Goal: Task Accomplishment & Management: Manage account settings

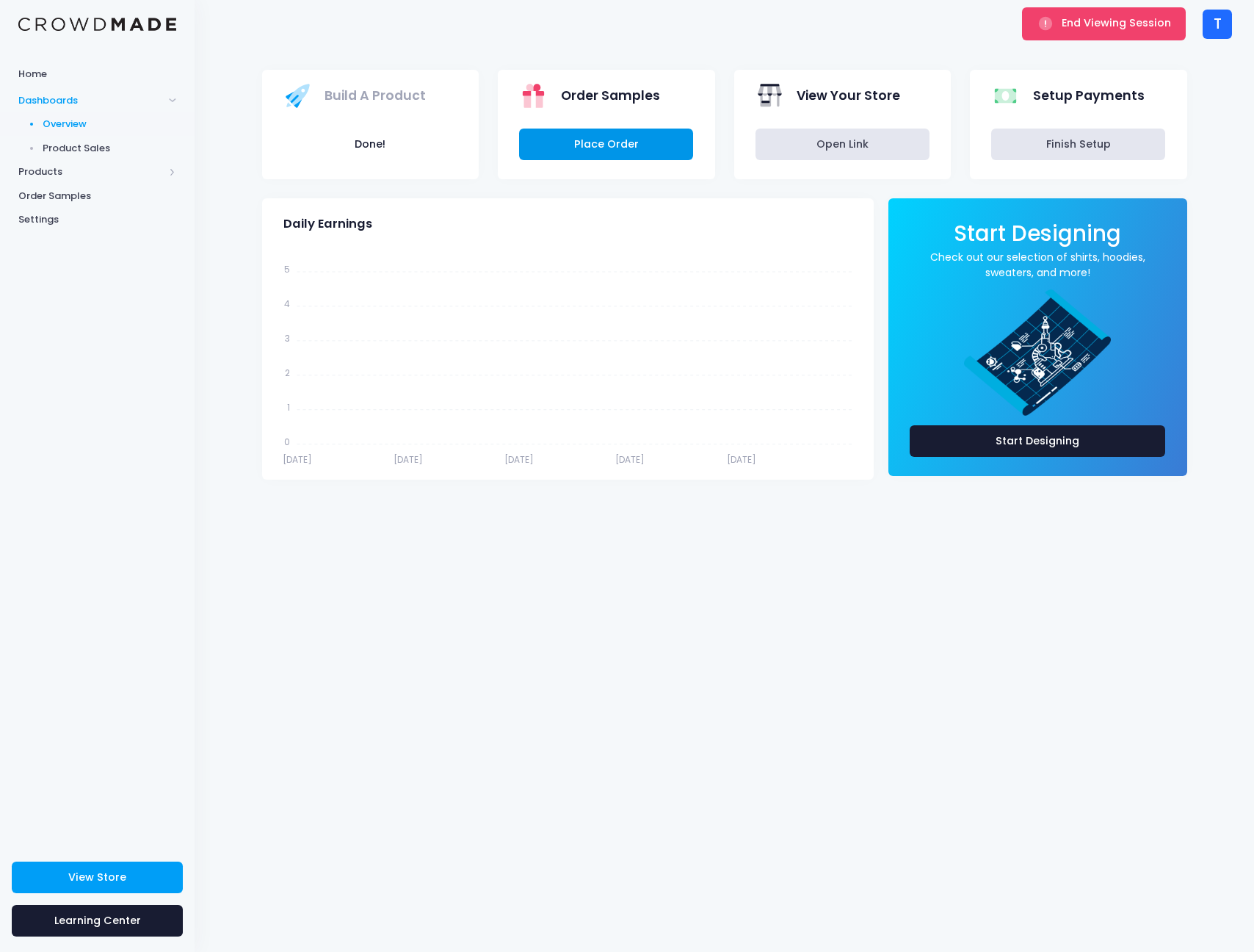
click at [613, 160] on link "Place Order" at bounding box center [606, 144] width 174 height 32
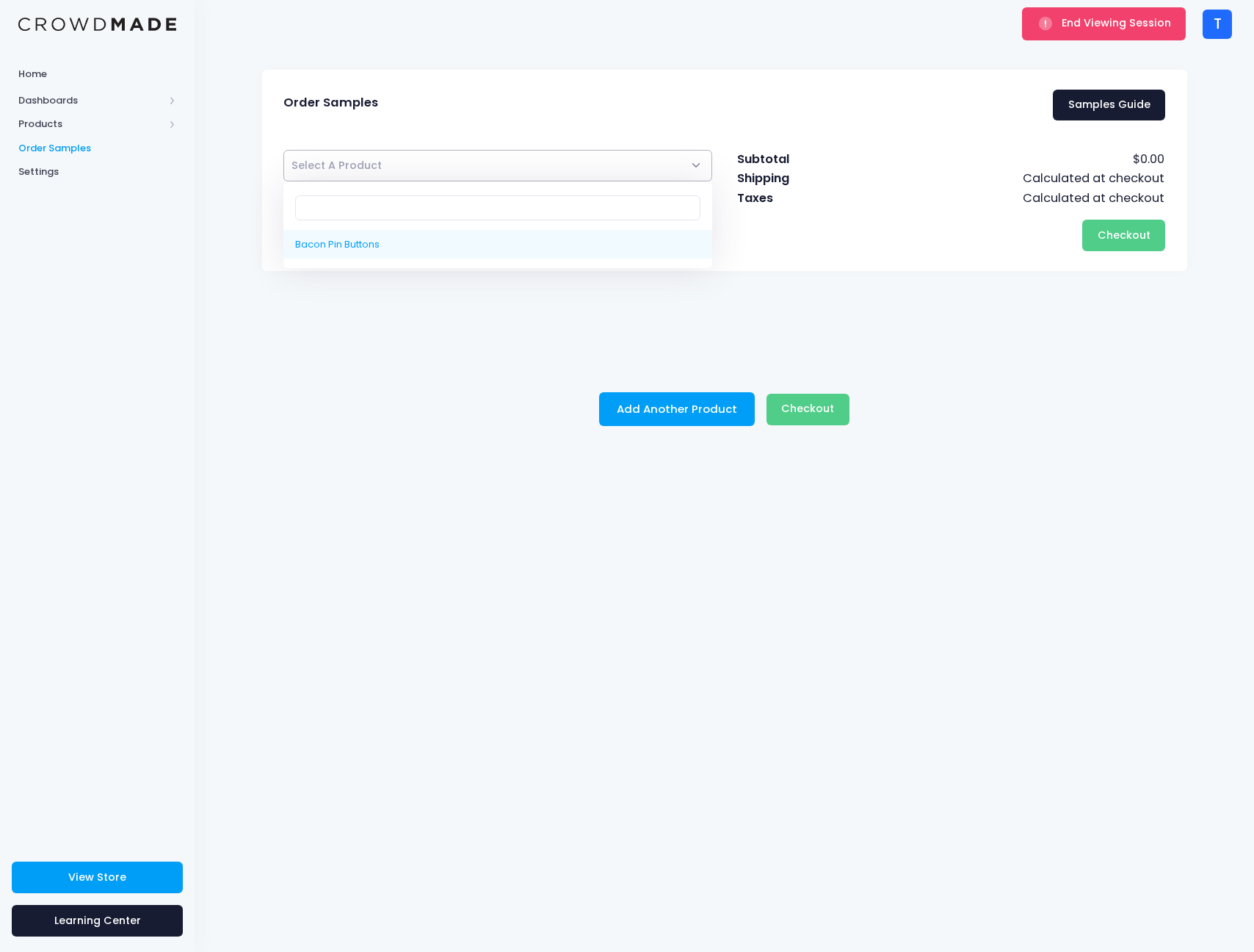
select select "10222633058578"
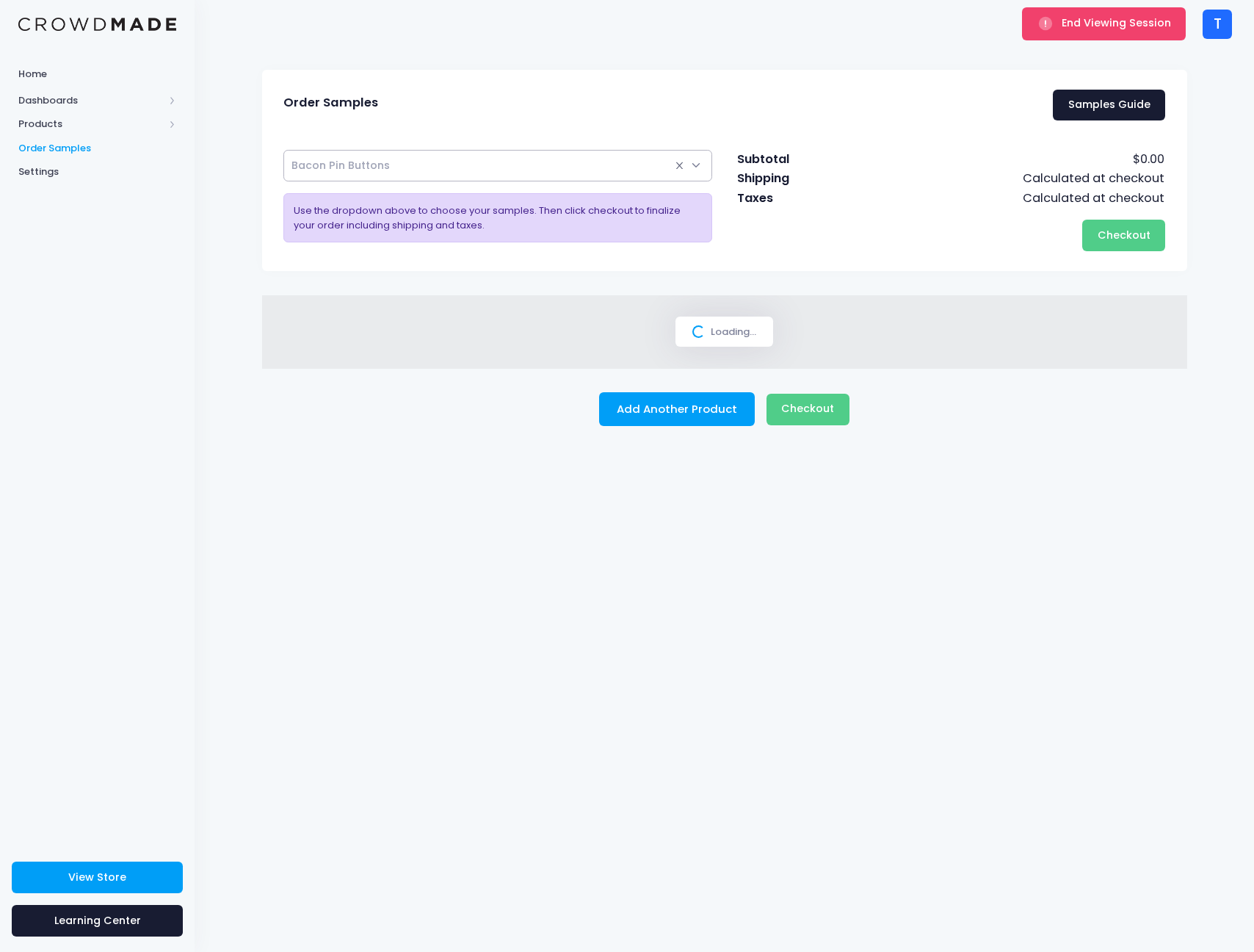
select select
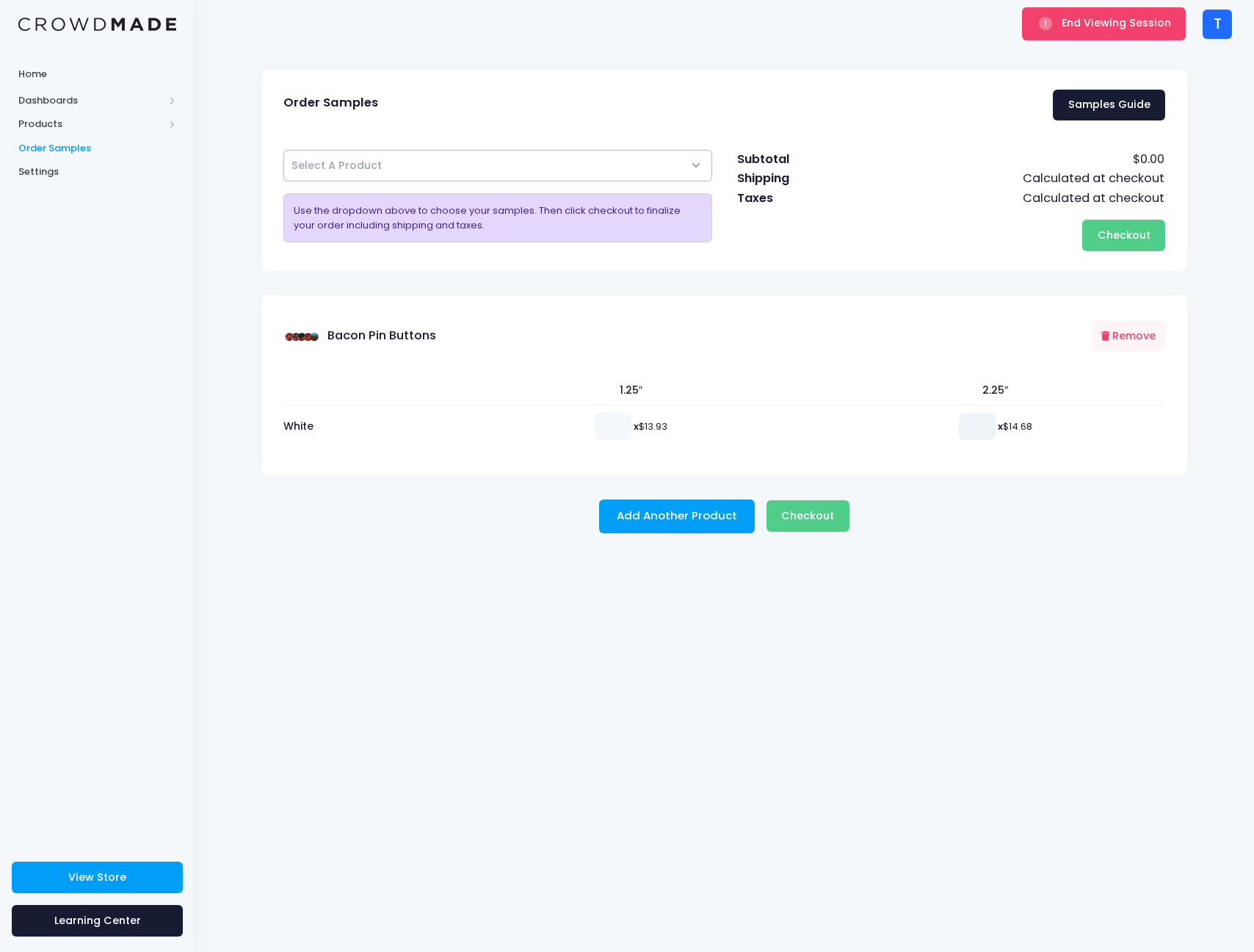
click at [961, 426] on input "number" at bounding box center [977, 426] width 37 height 27
type input "1"
click at [809, 517] on span "Checkout" at bounding box center [808, 515] width 53 height 15
click at [118, 865] on link "View Store" at bounding box center [97, 876] width 171 height 32
click at [1088, 27] on span "End Viewing Session" at bounding box center [1116, 22] width 109 height 15
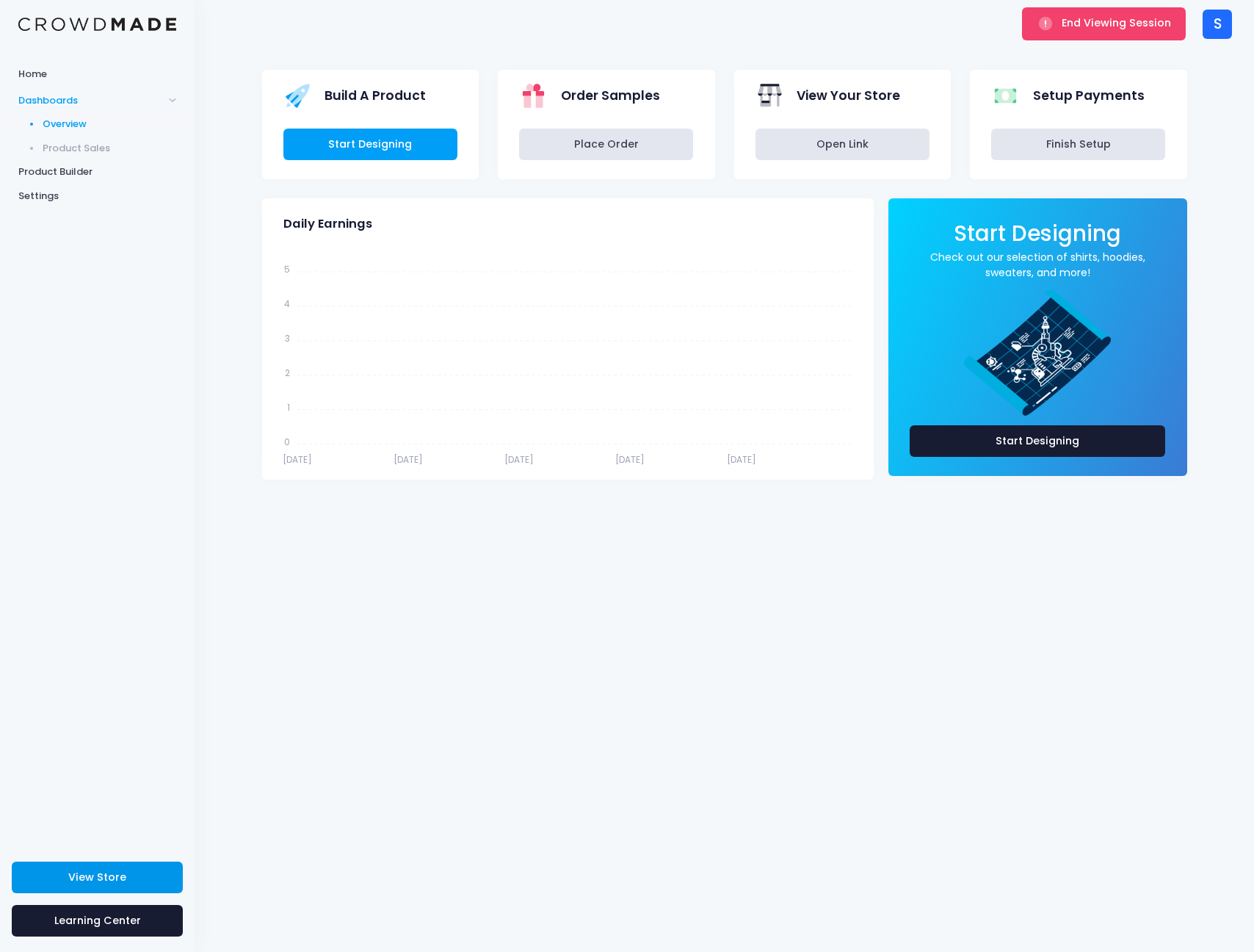
click at [130, 876] on link "View Store" at bounding box center [97, 876] width 171 height 32
click at [1038, 27] on button "End Viewing Session" at bounding box center [1104, 24] width 164 height 33
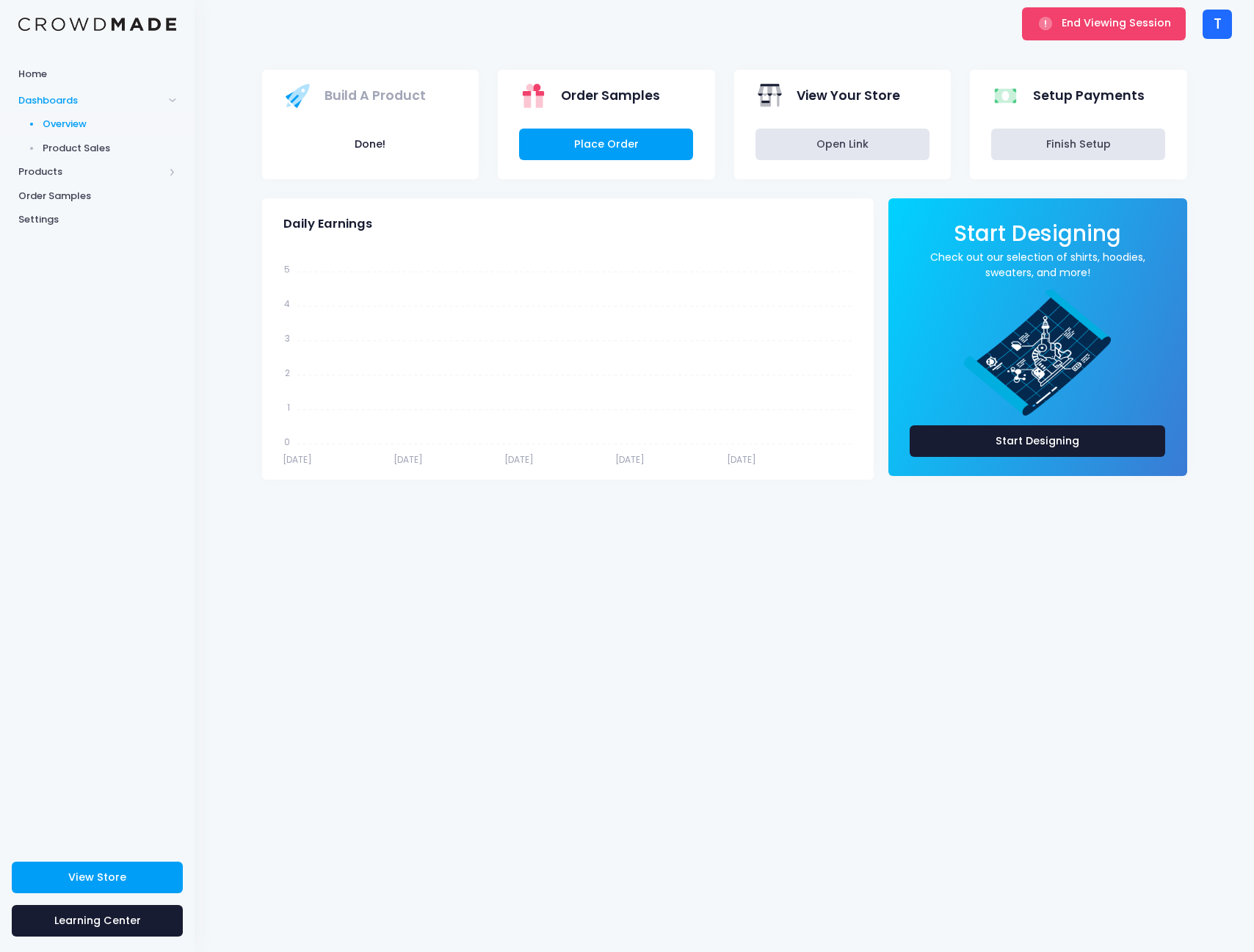
click at [1205, 28] on div "T" at bounding box center [1217, 24] width 29 height 29
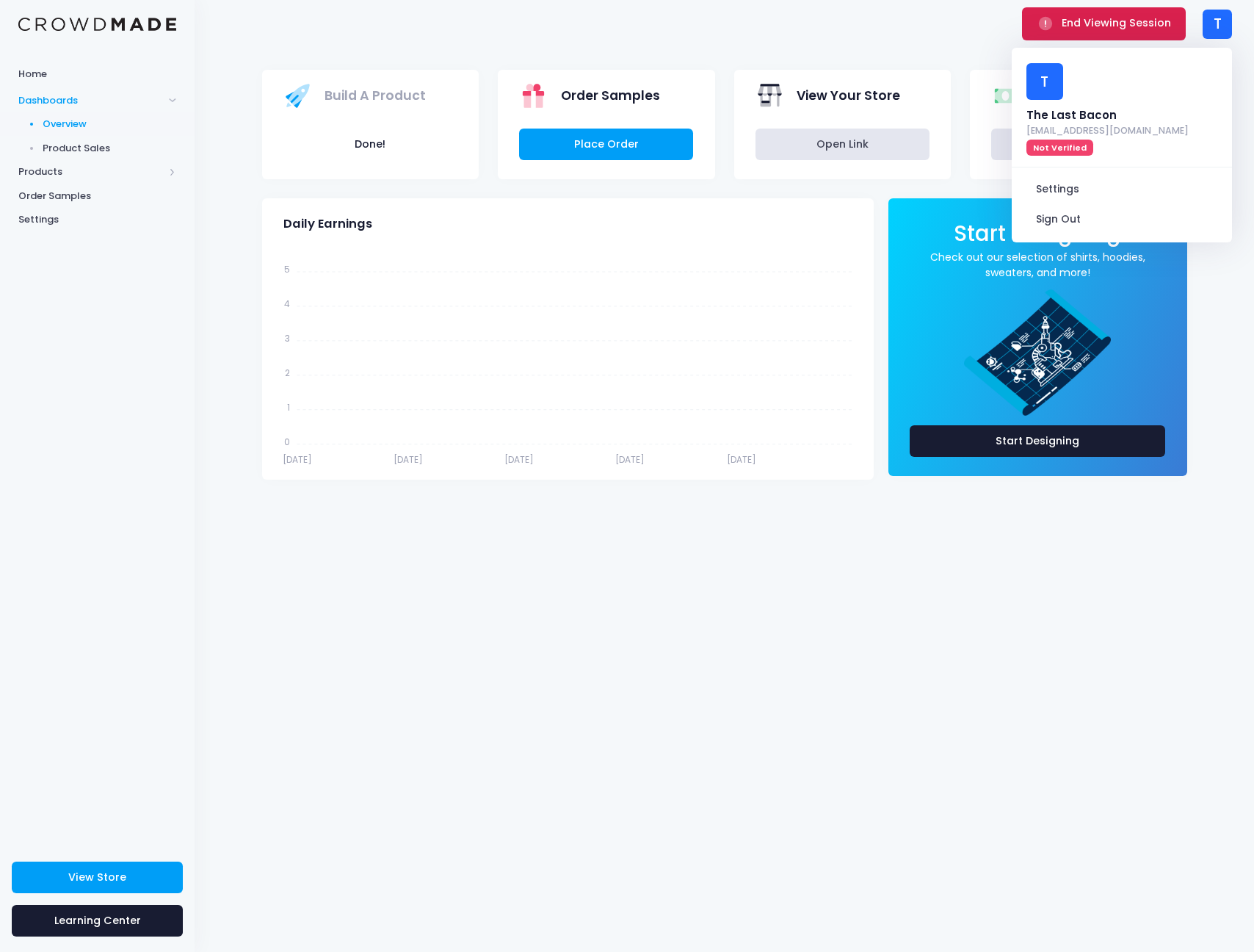
click at [1124, 21] on span "End Viewing Session" at bounding box center [1116, 22] width 109 height 15
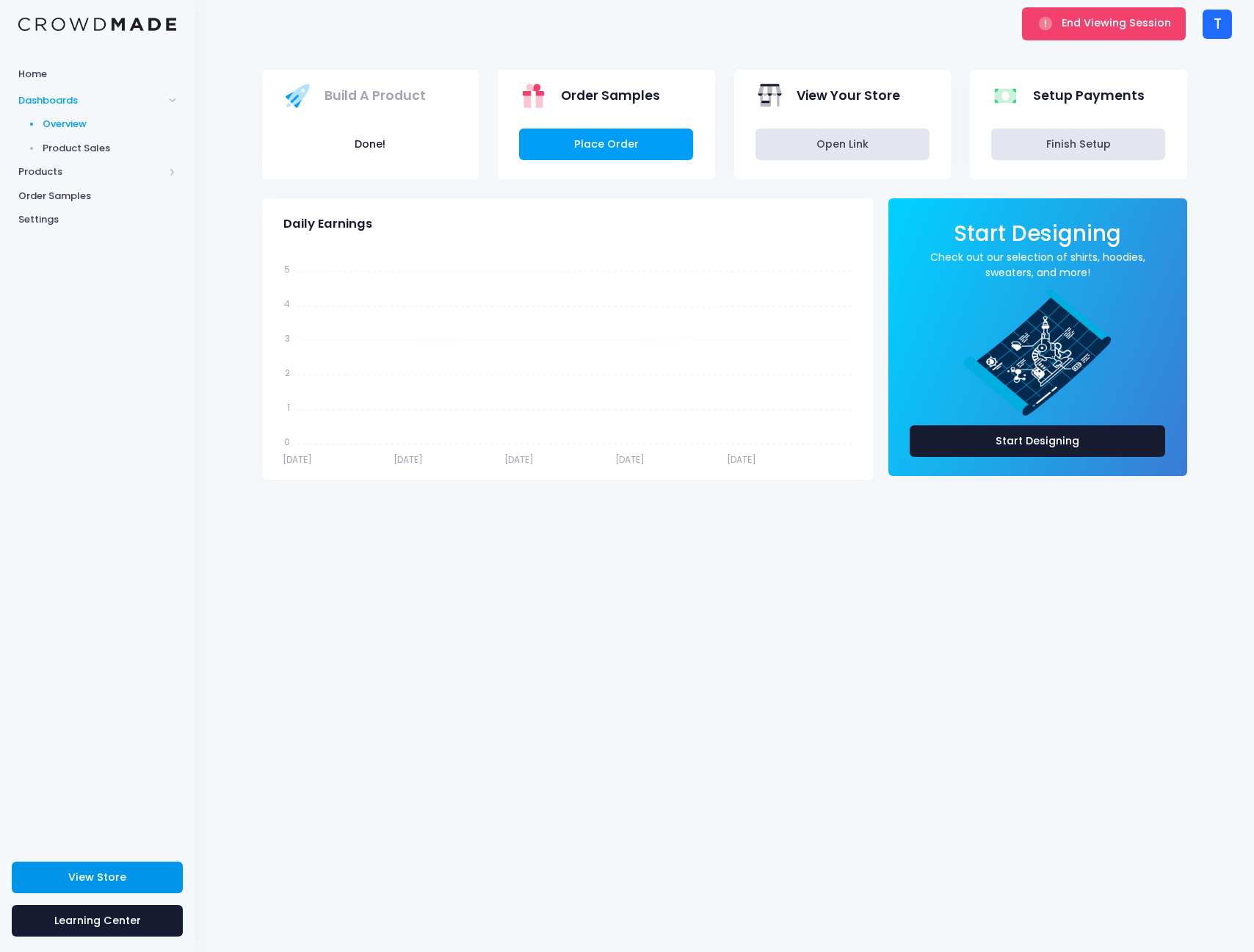
click at [144, 865] on link "View Store" at bounding box center [97, 876] width 171 height 32
click at [50, 162] on span "Products" at bounding box center [97, 172] width 195 height 24
click at [59, 179] on link "Product Editor" at bounding box center [97, 172] width 195 height 24
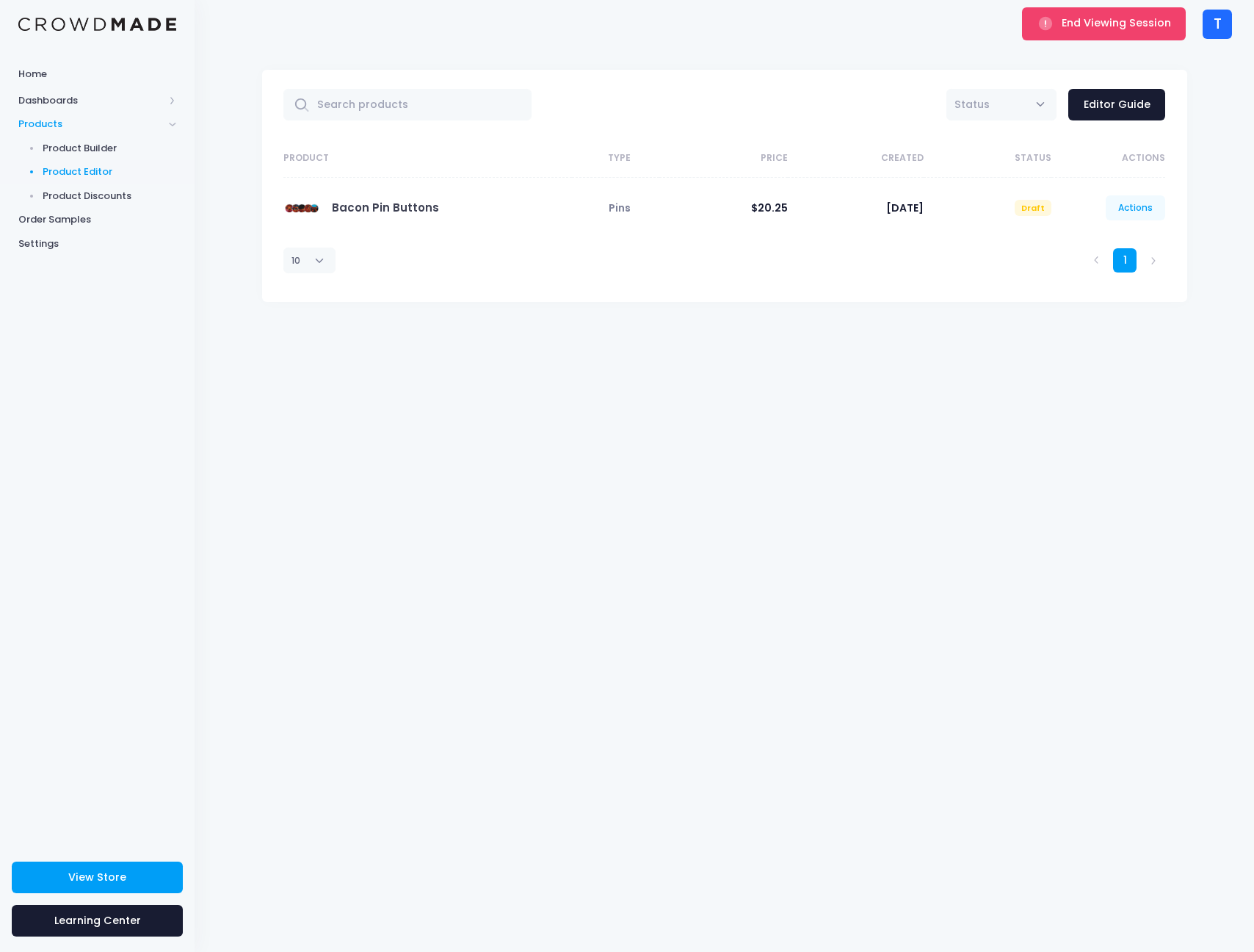
click at [1135, 215] on link "Actions" at bounding box center [1136, 208] width 60 height 25
click at [1109, 302] on link "Publish" at bounding box center [1120, 294] width 78 height 26
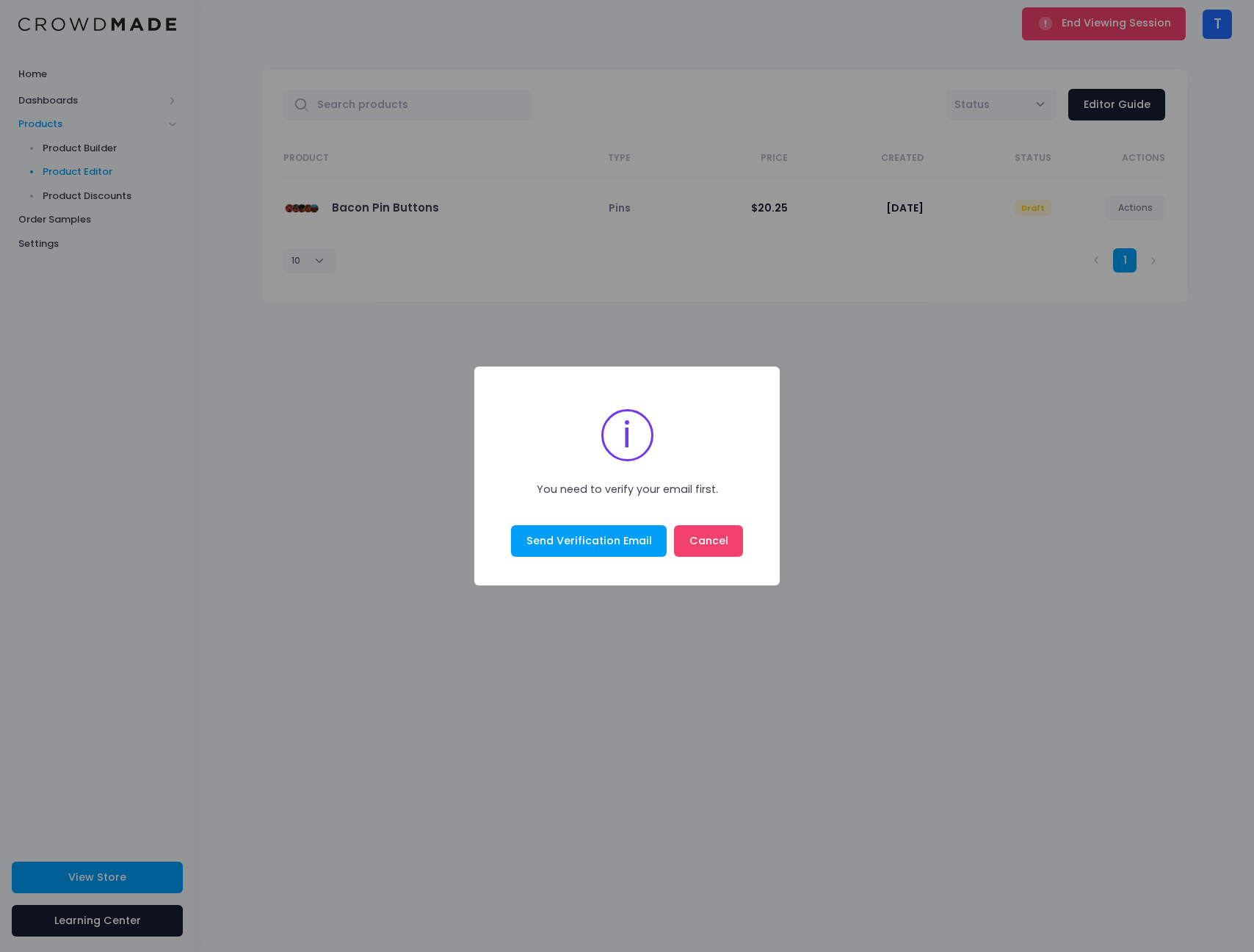
drag, startPoint x: 700, startPoint y: 531, endPoint x: 743, endPoint y: 507, distance: 49.2
click at [701, 531] on button "Cancel" at bounding box center [708, 541] width 69 height 32
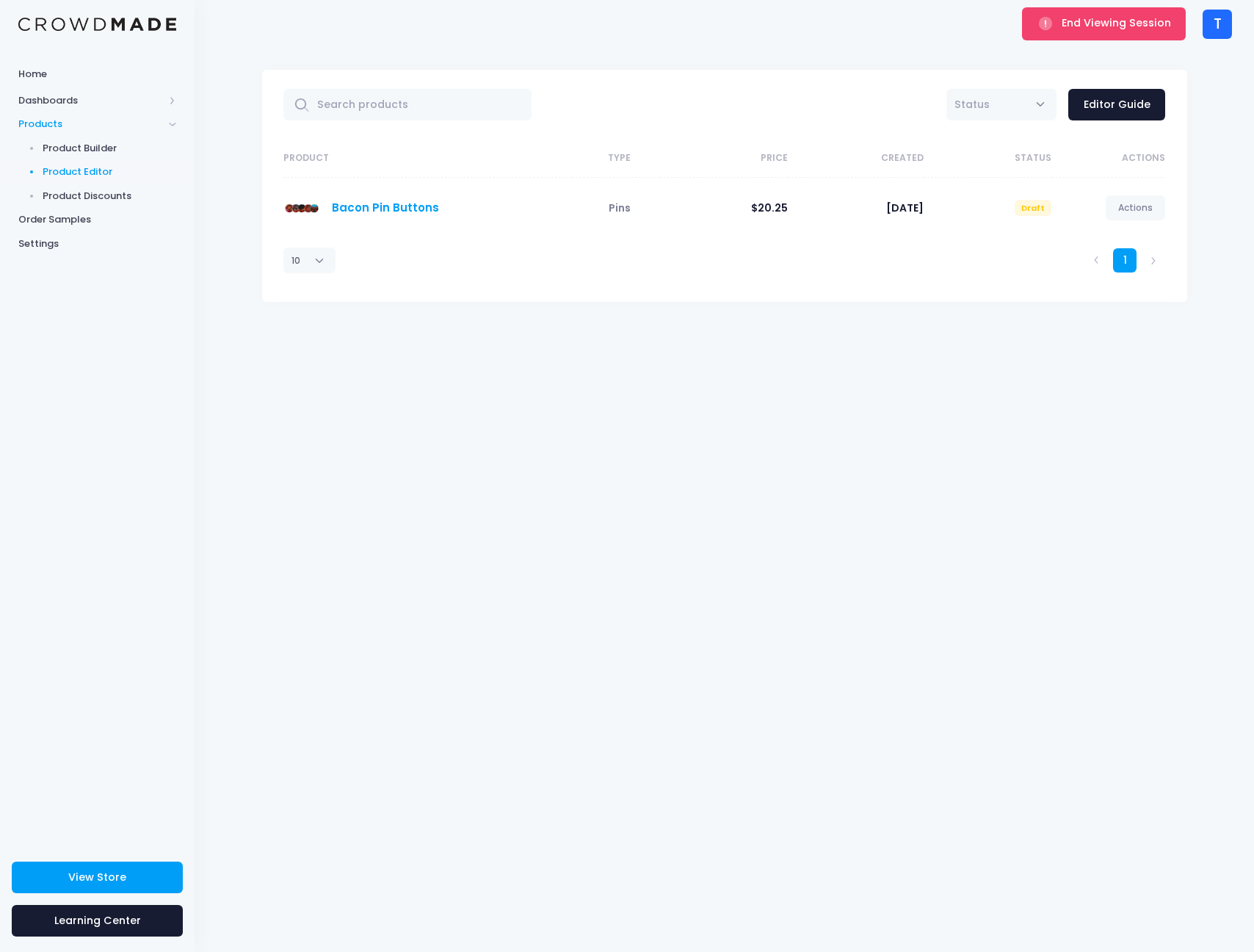
click at [378, 201] on link "Bacon Pin Buttons" at bounding box center [385, 208] width 107 height 15
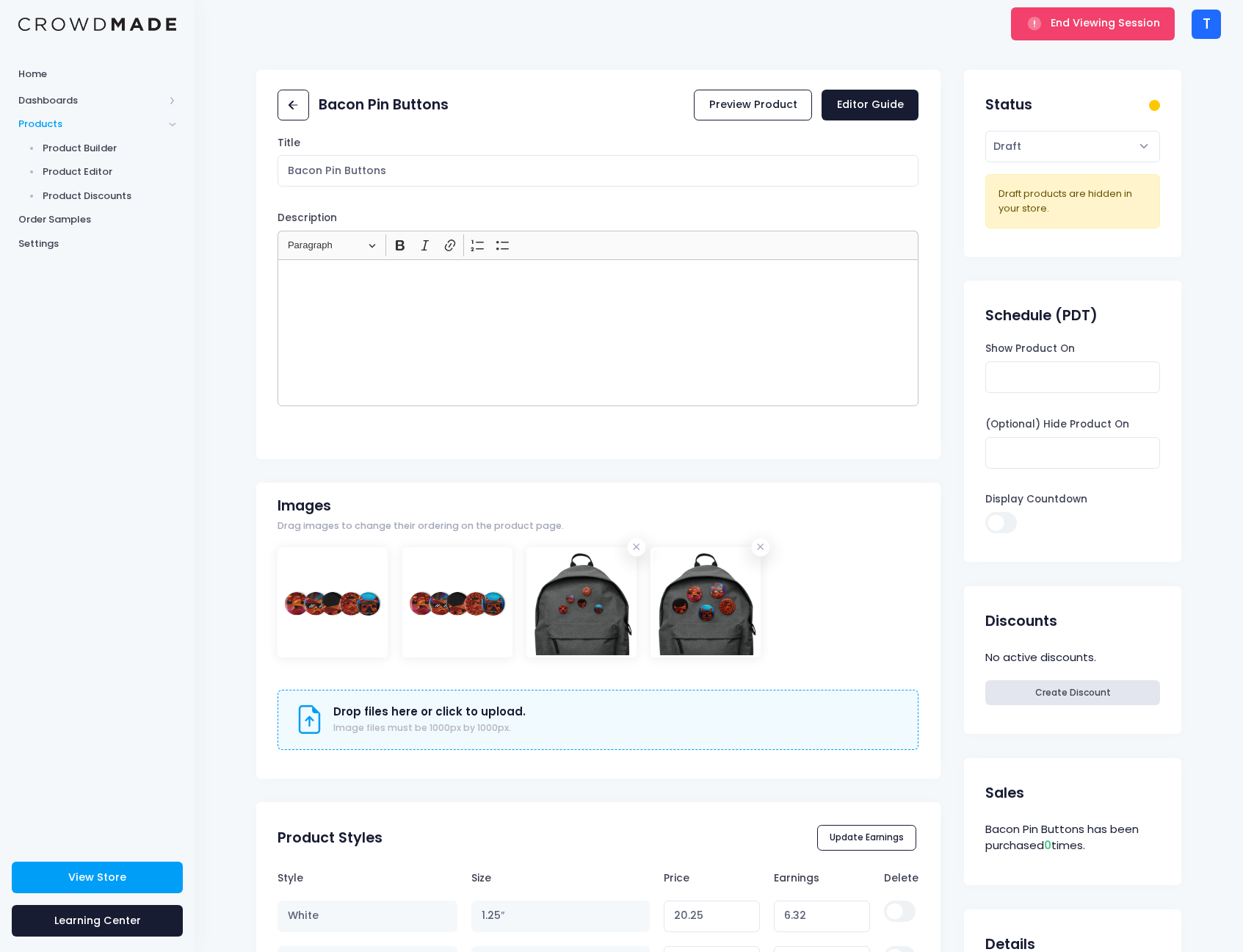
select select "active"
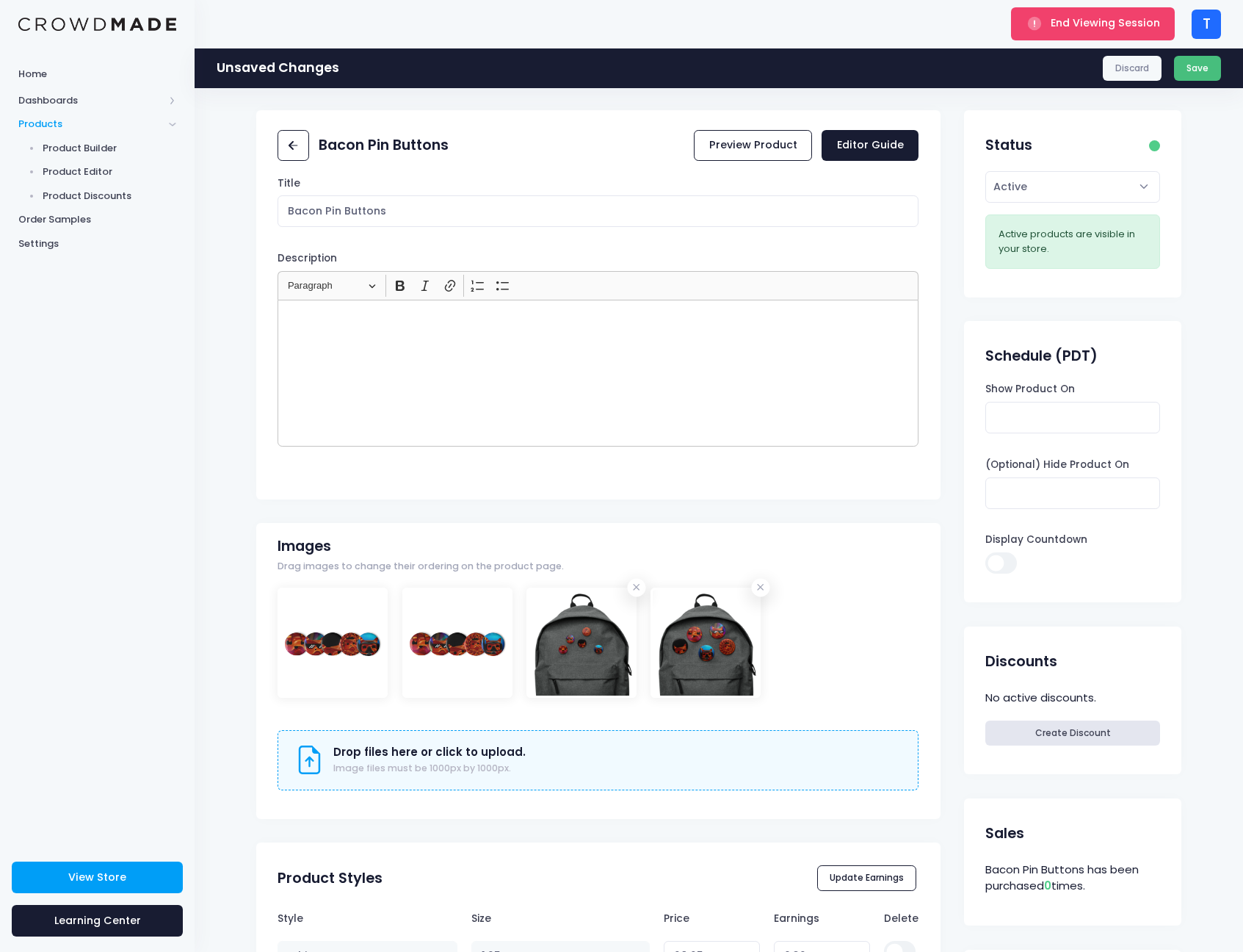
click at [1203, 78] on button "Save" at bounding box center [1198, 68] width 48 height 25
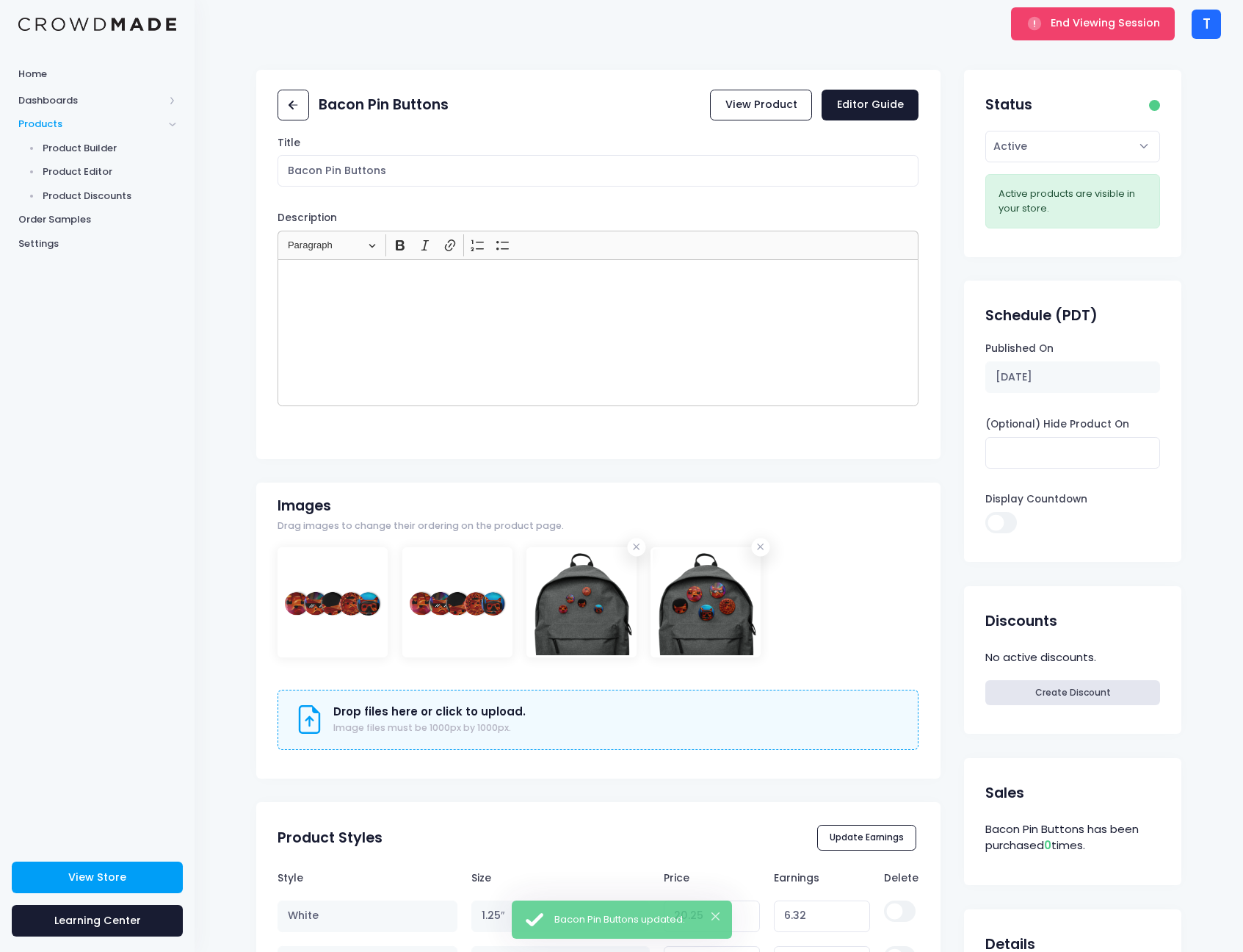
click at [1204, 27] on div "T" at bounding box center [1206, 24] width 29 height 29
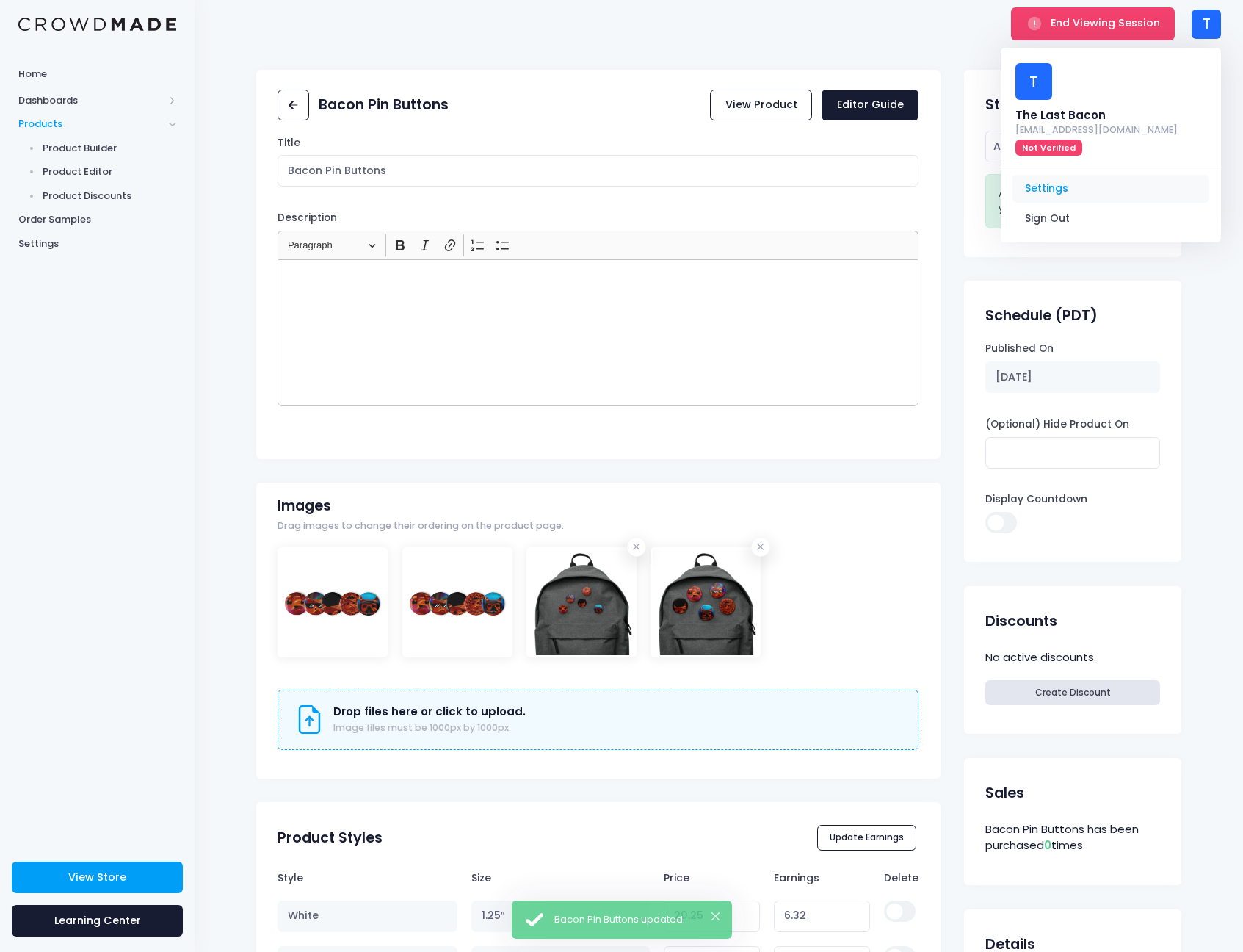
click at [1076, 175] on link "Settings" at bounding box center [1110, 189] width 197 height 28
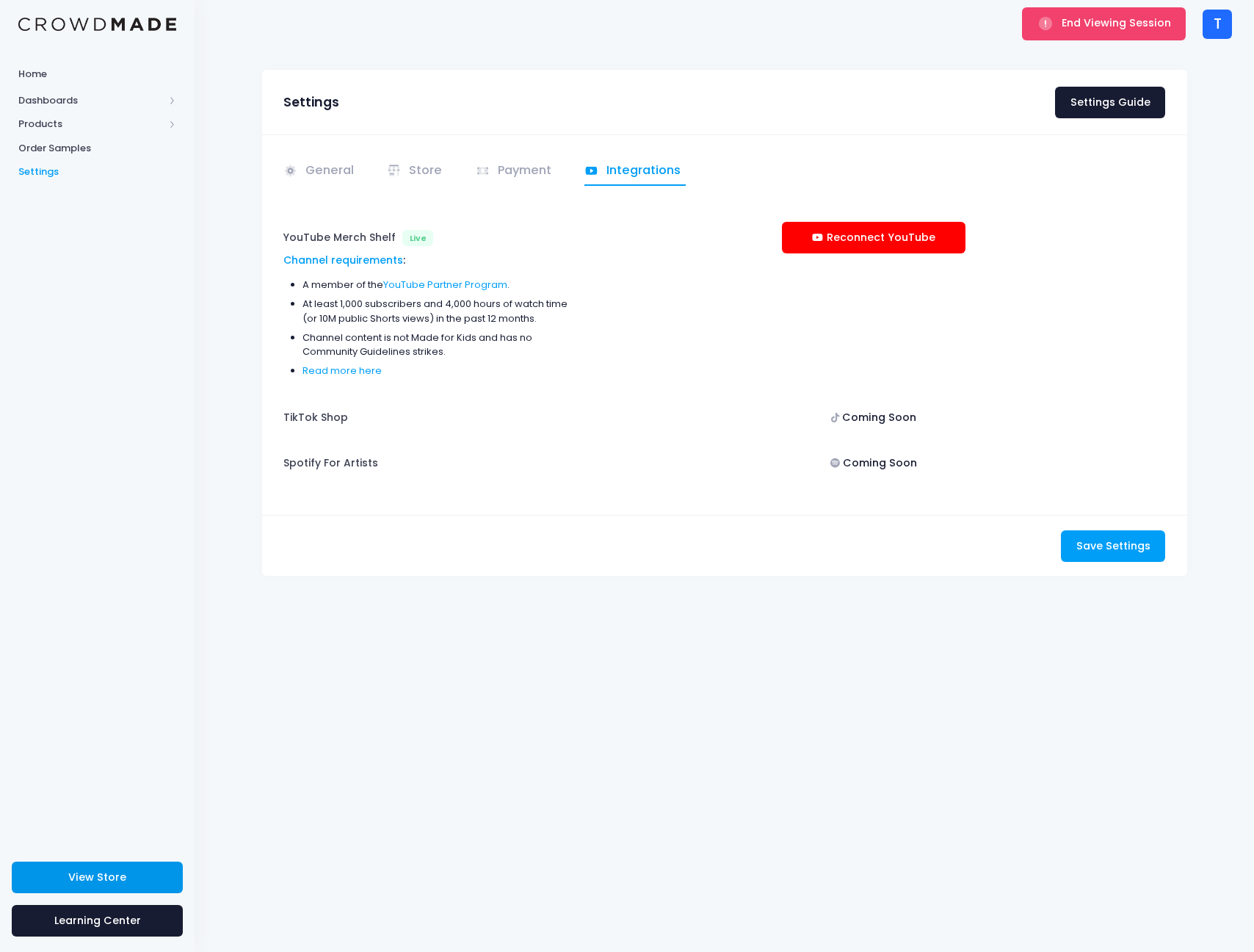
click at [162, 872] on link "View Store" at bounding box center [97, 876] width 171 height 32
click at [1160, 21] on span "End Viewing Session" at bounding box center [1116, 22] width 109 height 15
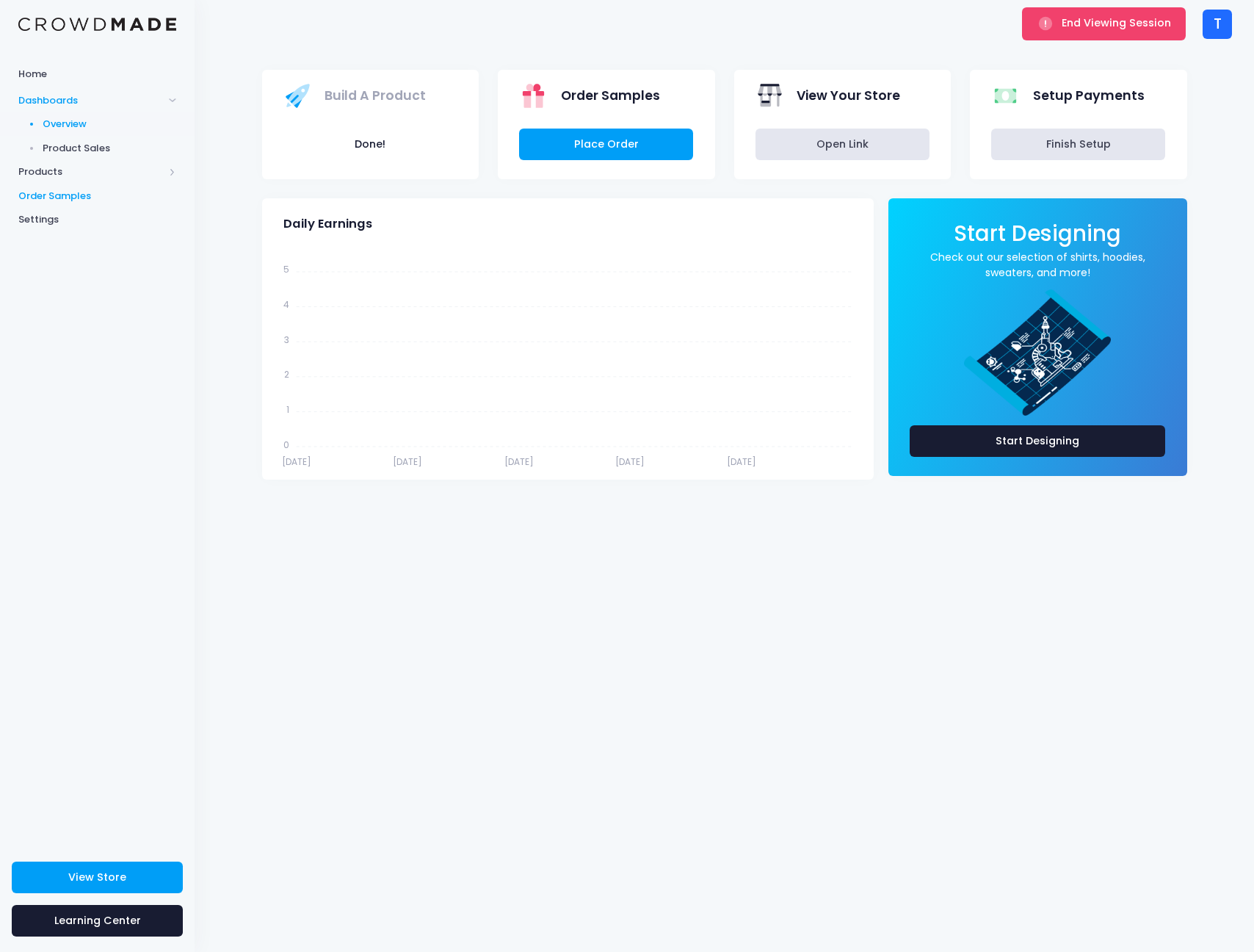
click at [68, 185] on link "Order Samples" at bounding box center [97, 196] width 195 height 24
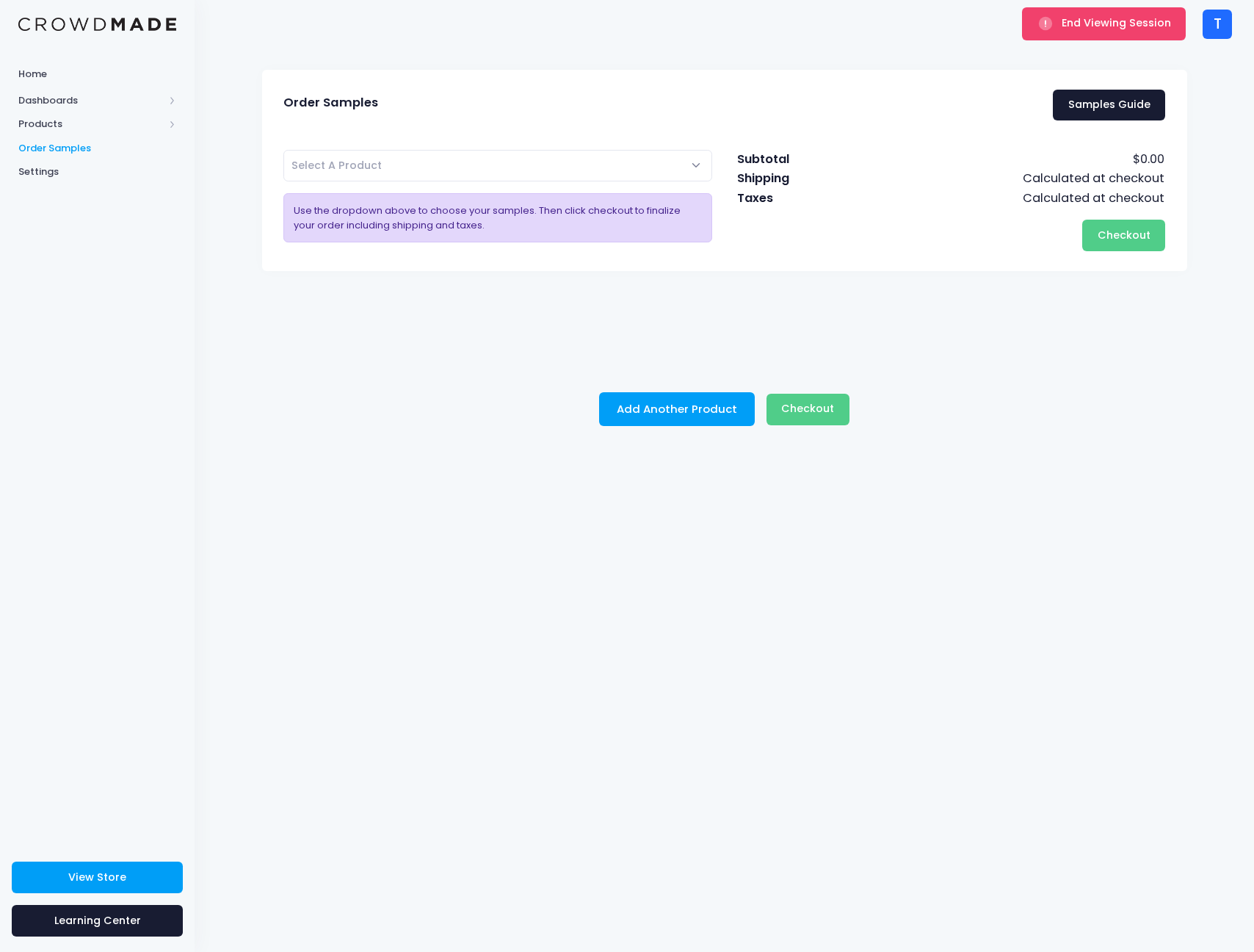
click at [585, 169] on span "Select A Product" at bounding box center [498, 165] width 429 height 32
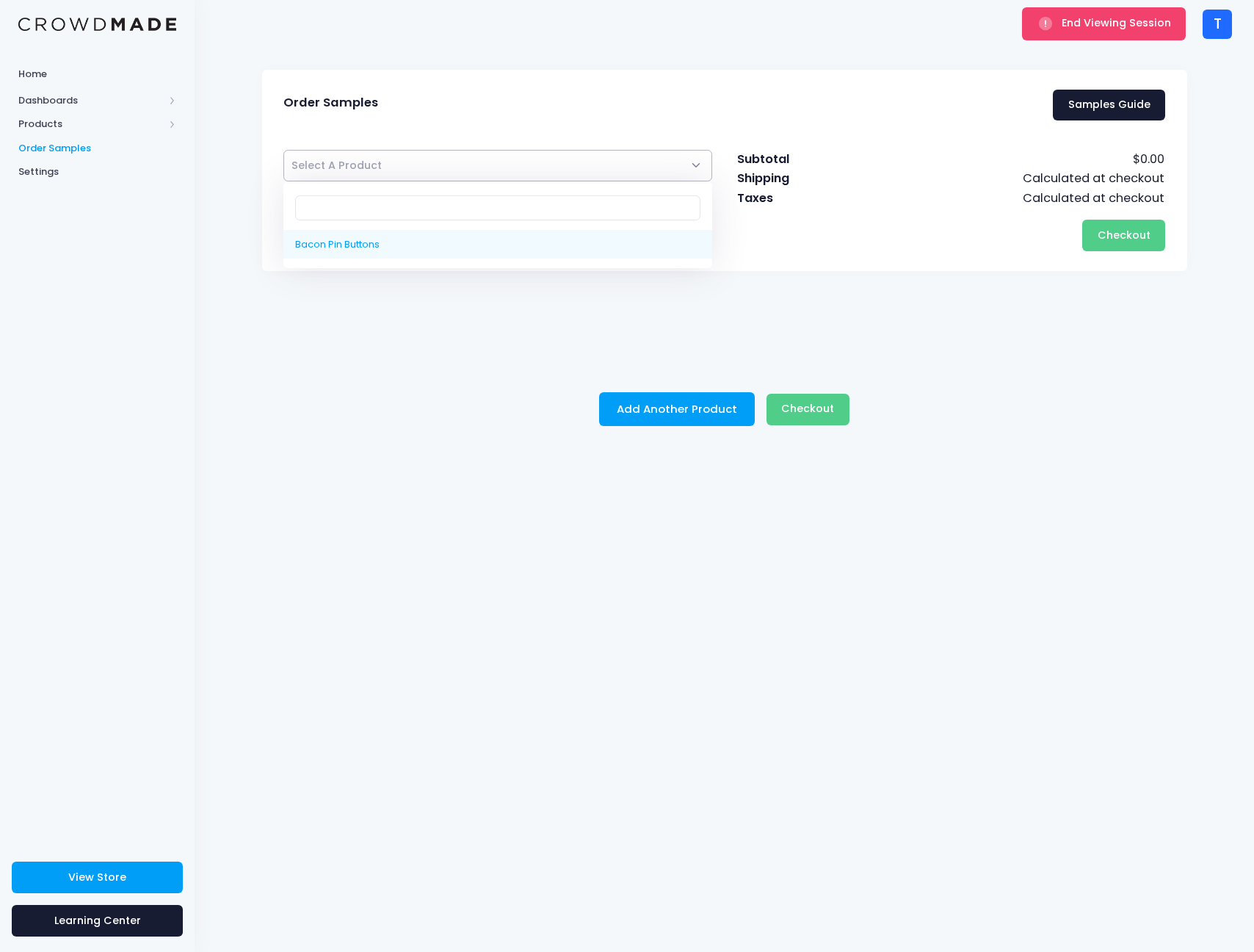
select select "10222633058578"
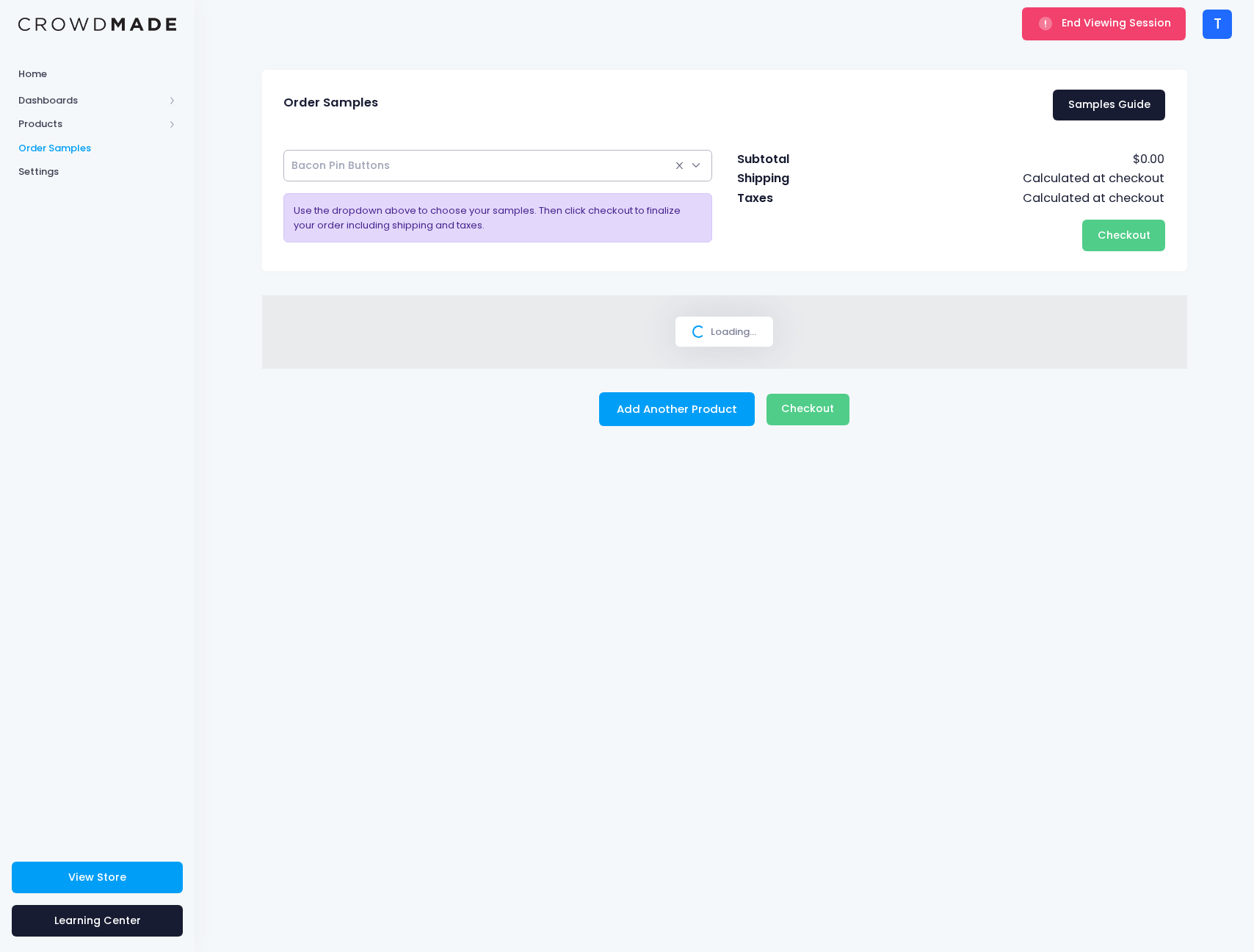
select select
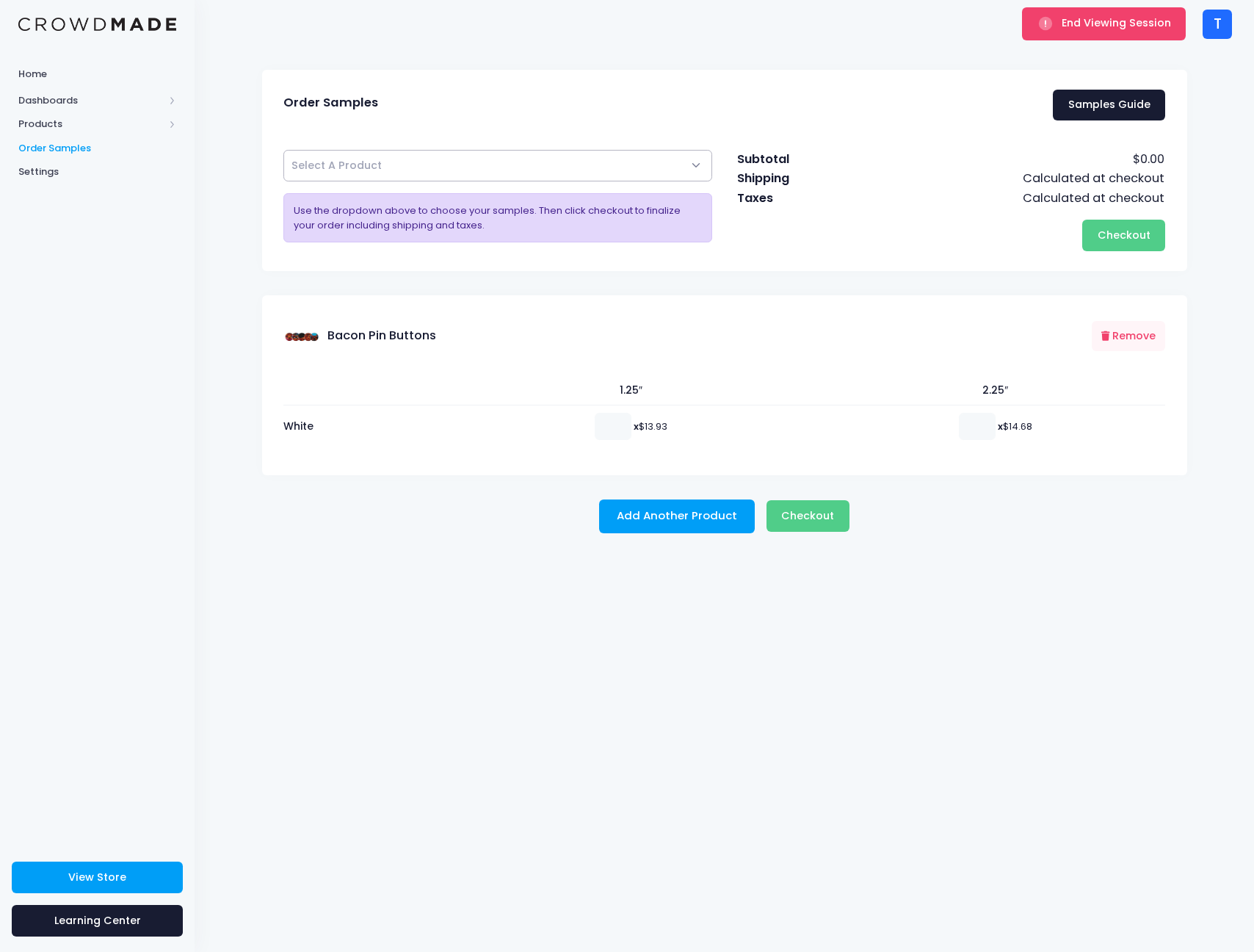
type input "1"
click at [978, 421] on input "1" at bounding box center [977, 426] width 37 height 27
click at [806, 509] on span "Checkout" at bounding box center [808, 515] width 53 height 15
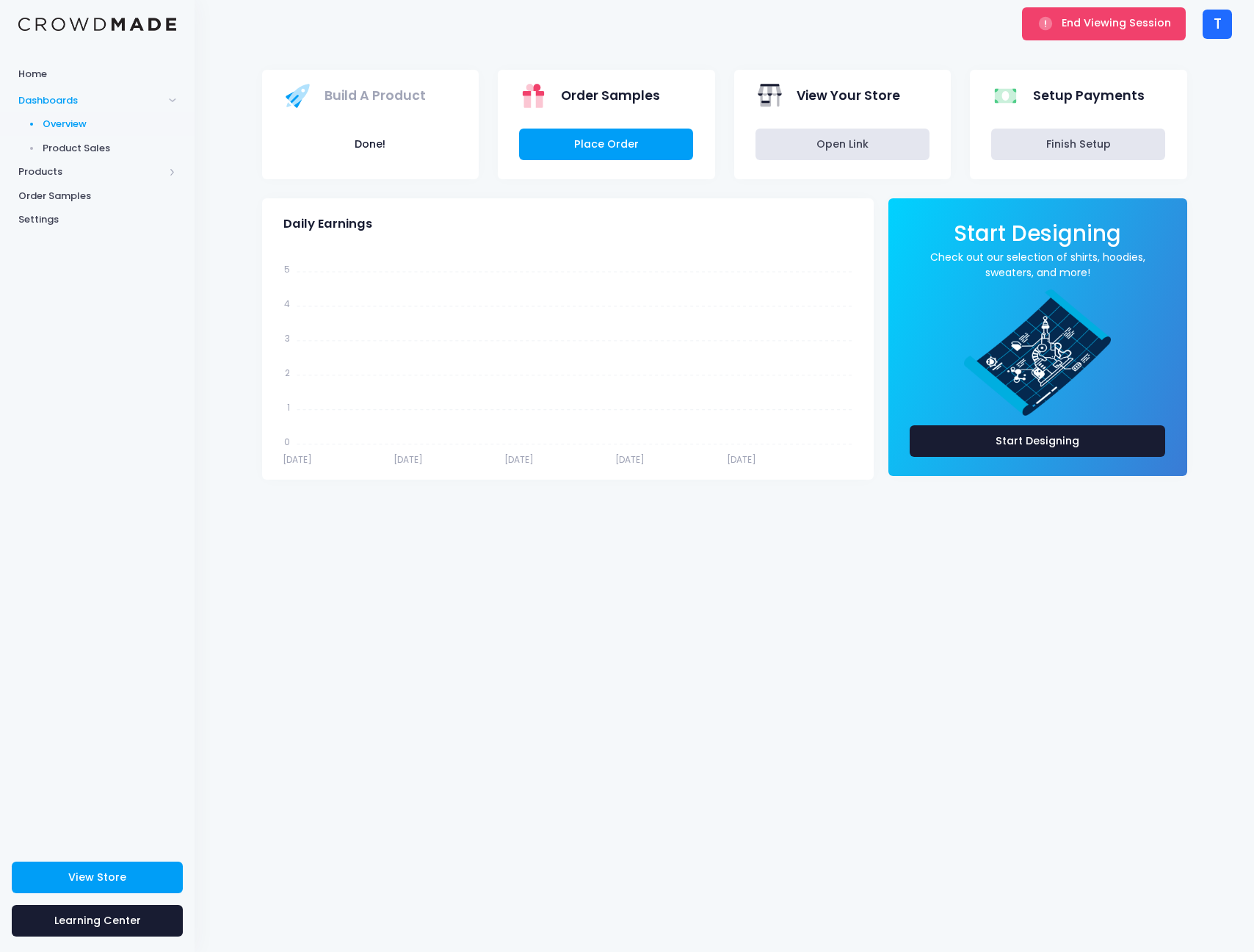
click at [1081, 43] on div "End Viewing Session" at bounding box center [1104, 24] width 173 height 48
click at [1073, 37] on button "End Viewing Session" at bounding box center [1104, 24] width 164 height 33
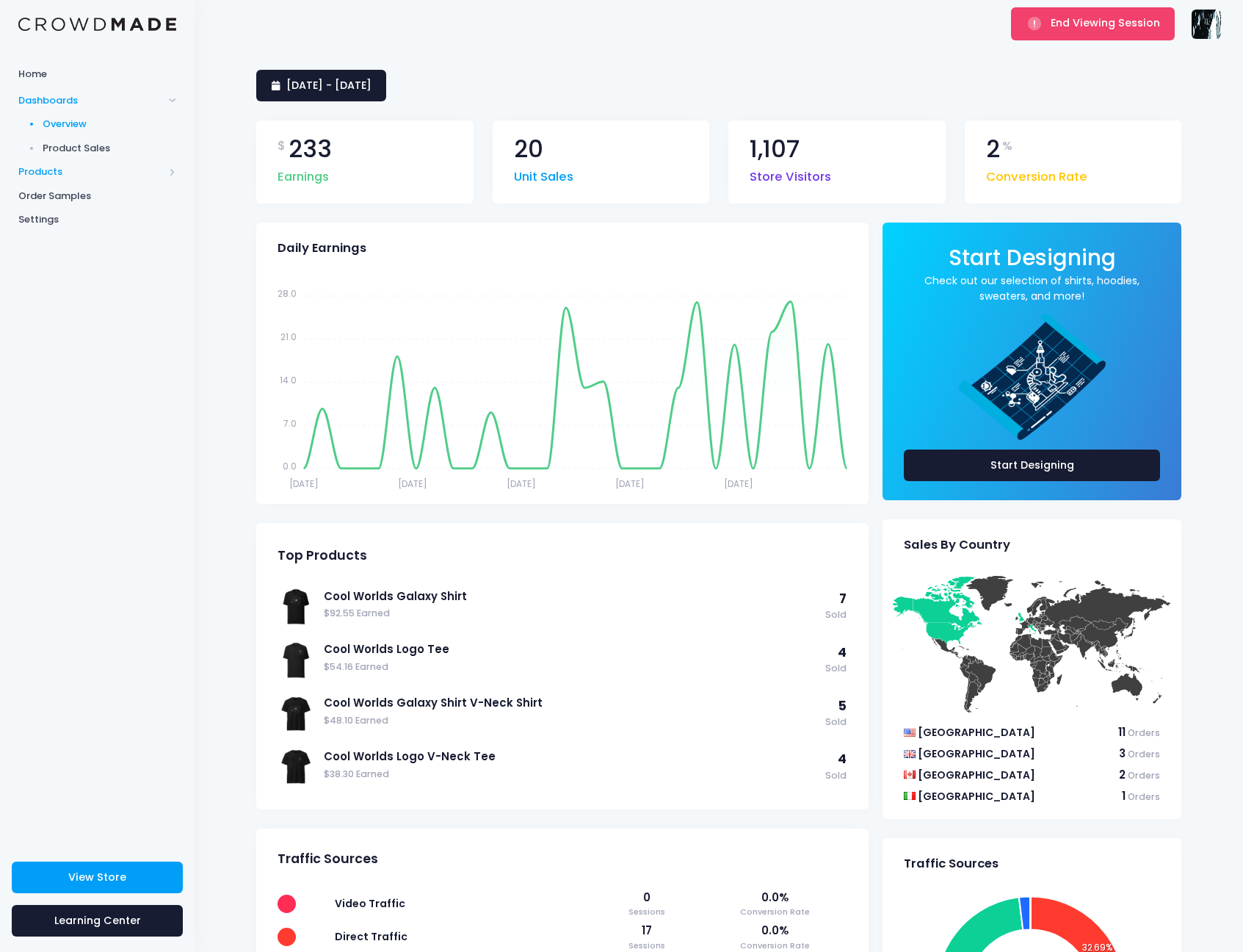
click at [65, 173] on span "Products" at bounding box center [90, 172] width 145 height 15
click at [60, 108] on span "Dashboards" at bounding box center [97, 100] width 195 height 24
click at [78, 141] on span "Product Sales" at bounding box center [110, 148] width 135 height 15
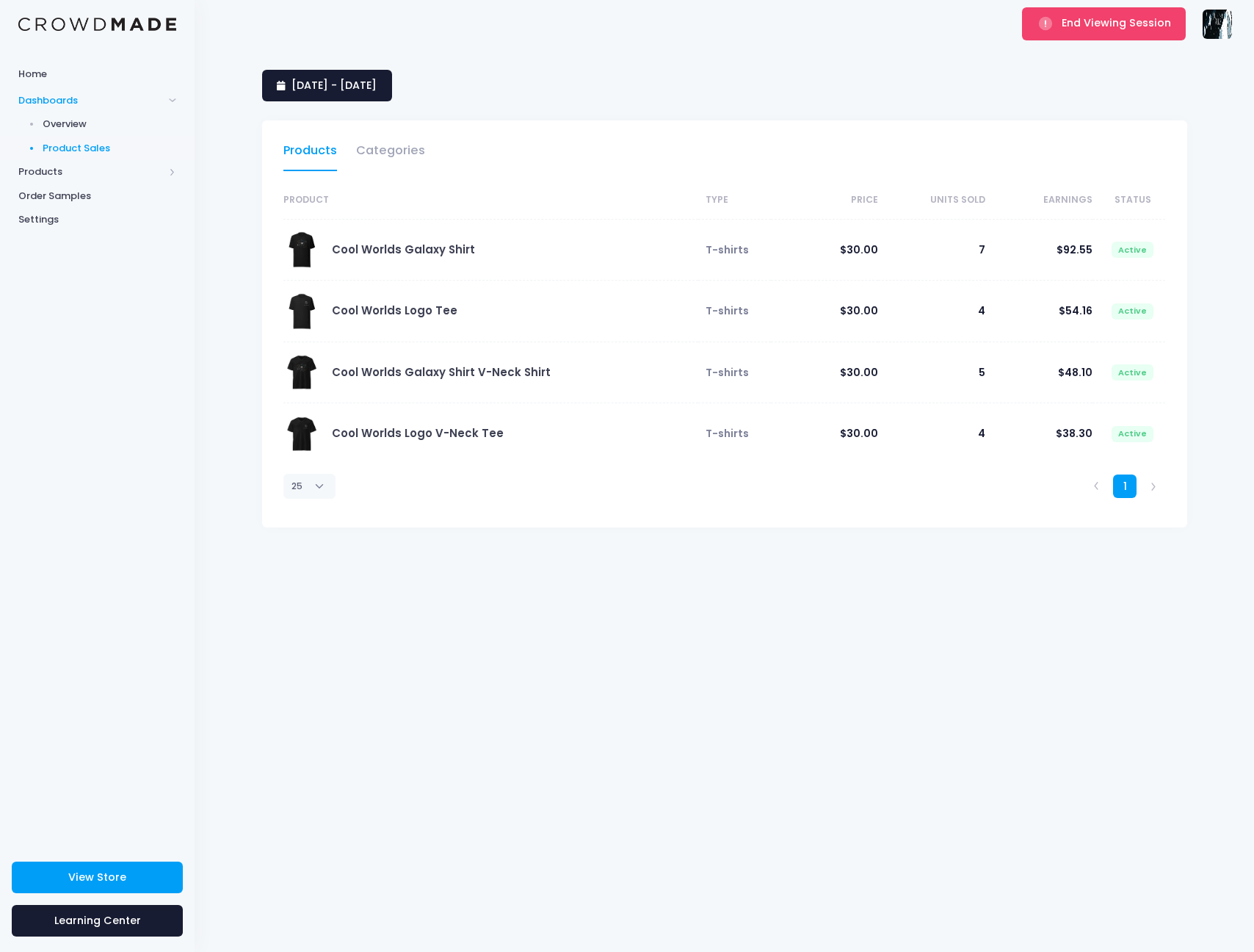
select select "25"
click at [358, 79] on span "7 September 2025 - 6 October 2025" at bounding box center [334, 85] width 85 height 15
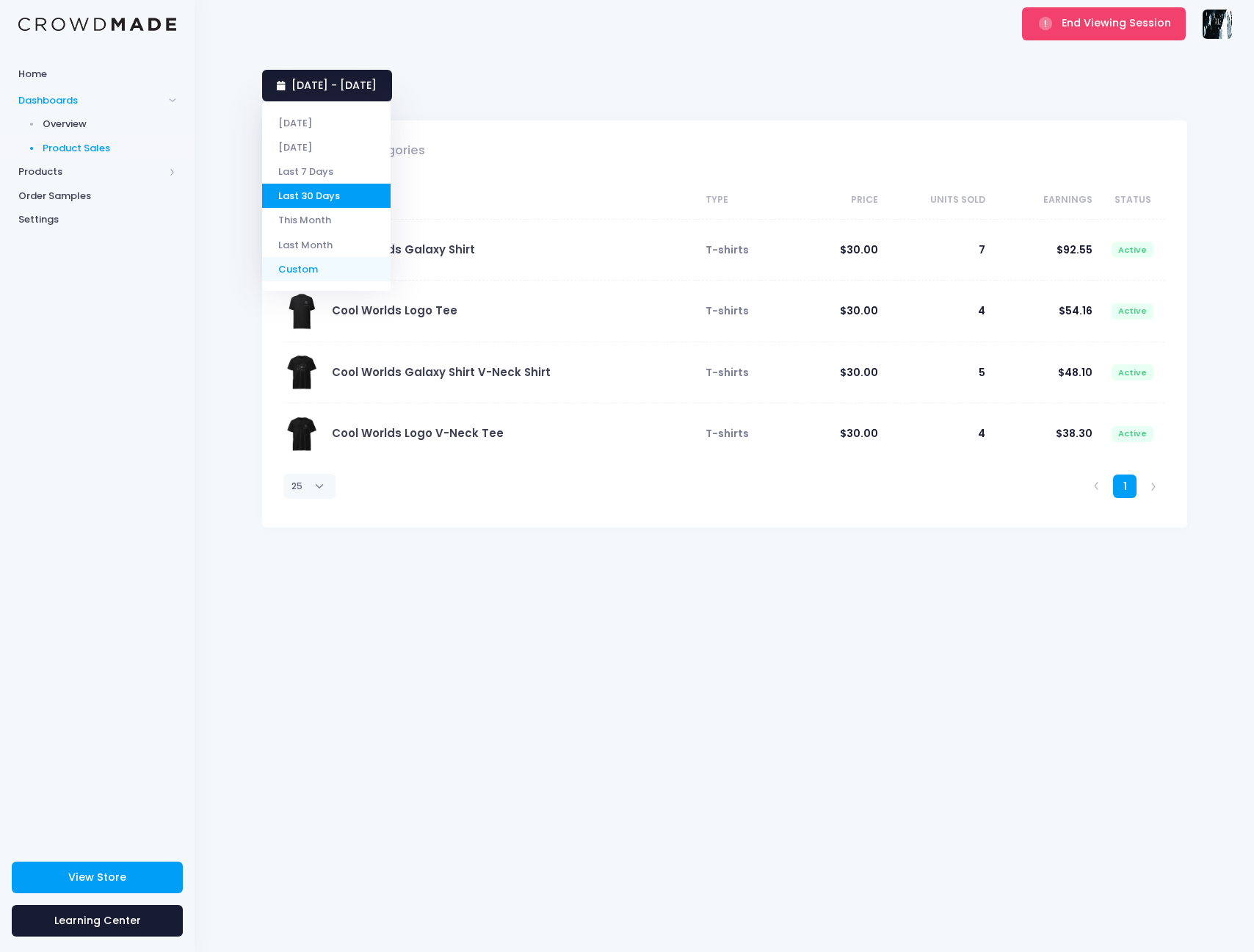
click at [318, 266] on li "Custom" at bounding box center [326, 269] width 129 height 24
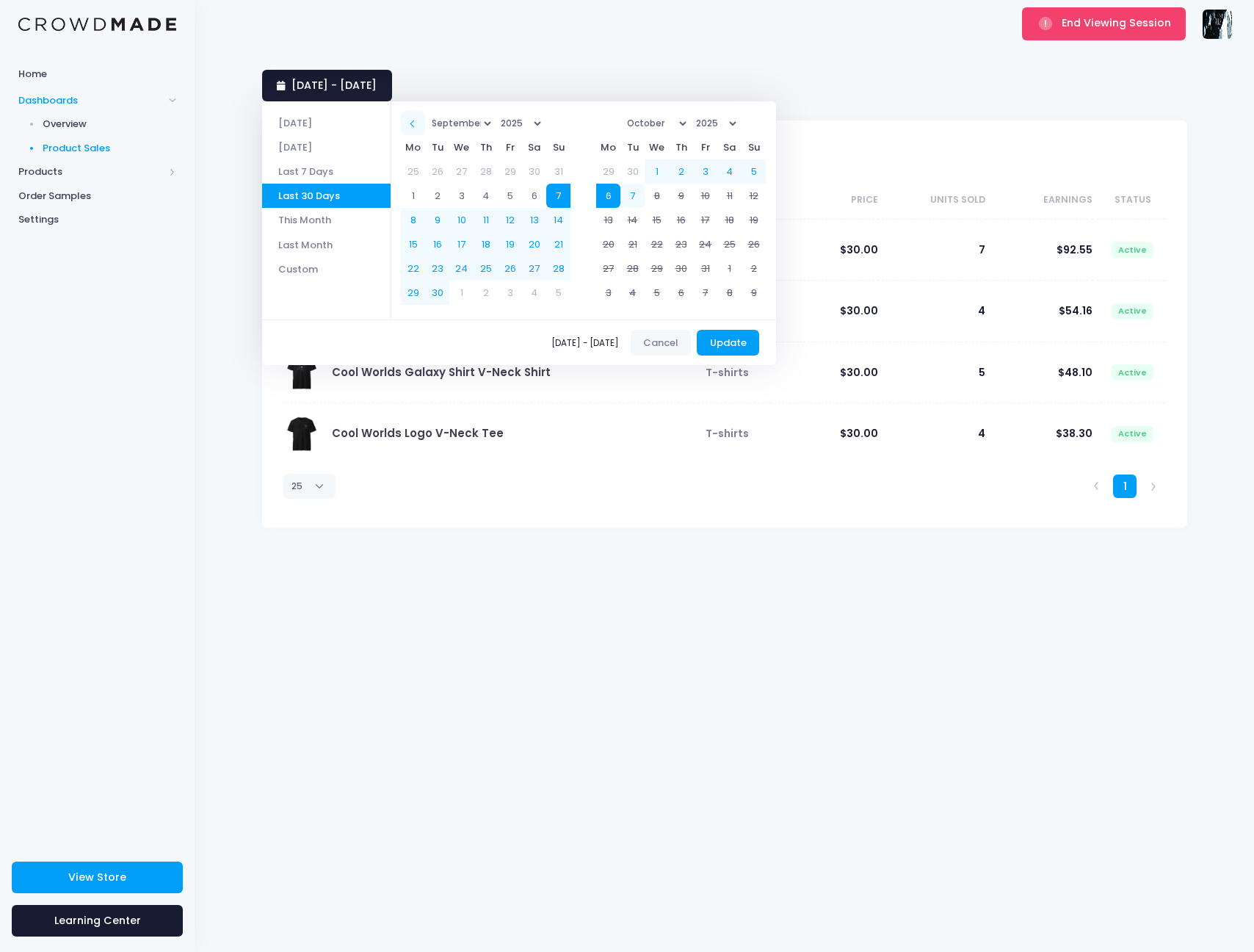
click at [423, 120] on th at bounding box center [413, 123] width 24 height 24
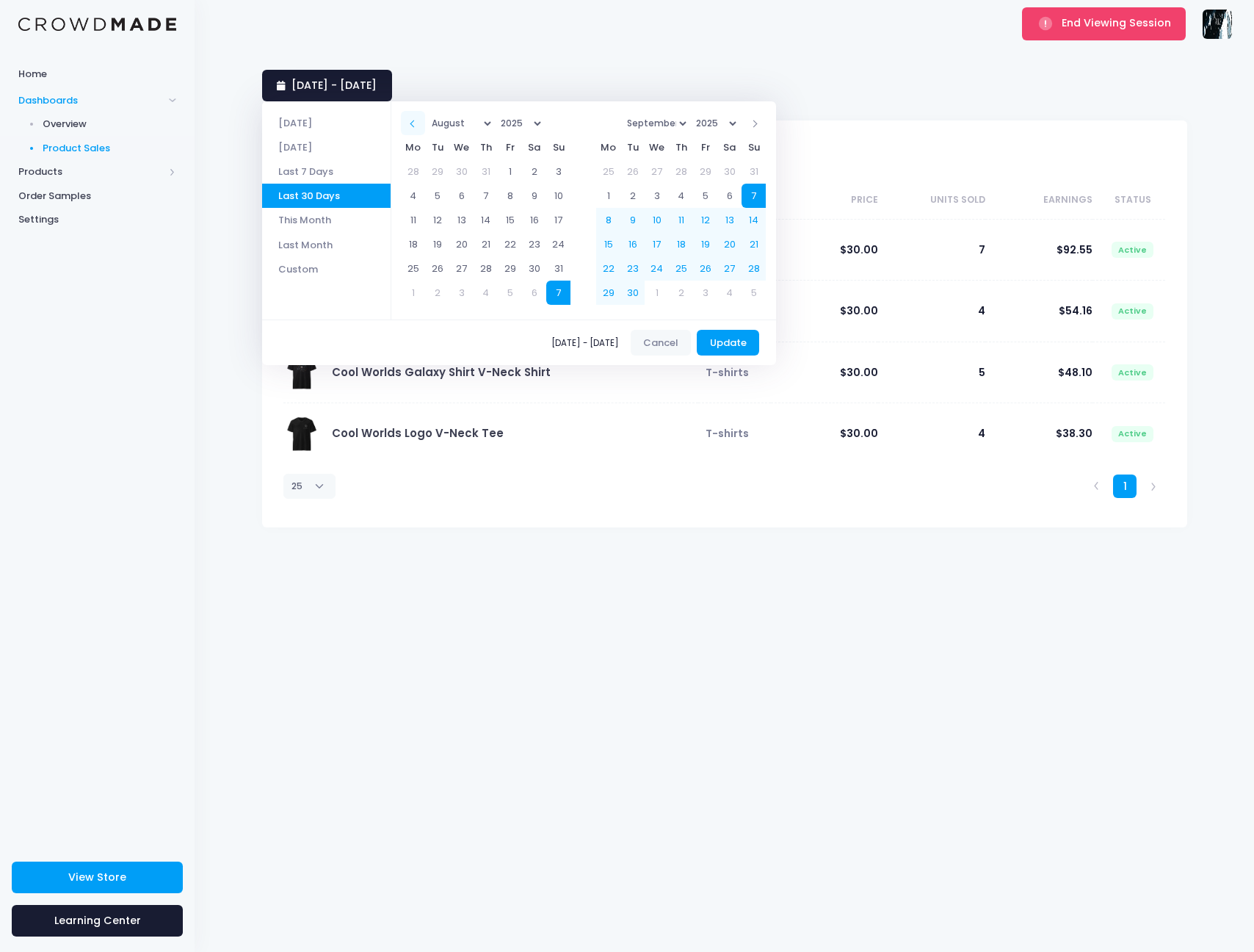
click at [415, 119] on th at bounding box center [413, 123] width 24 height 24
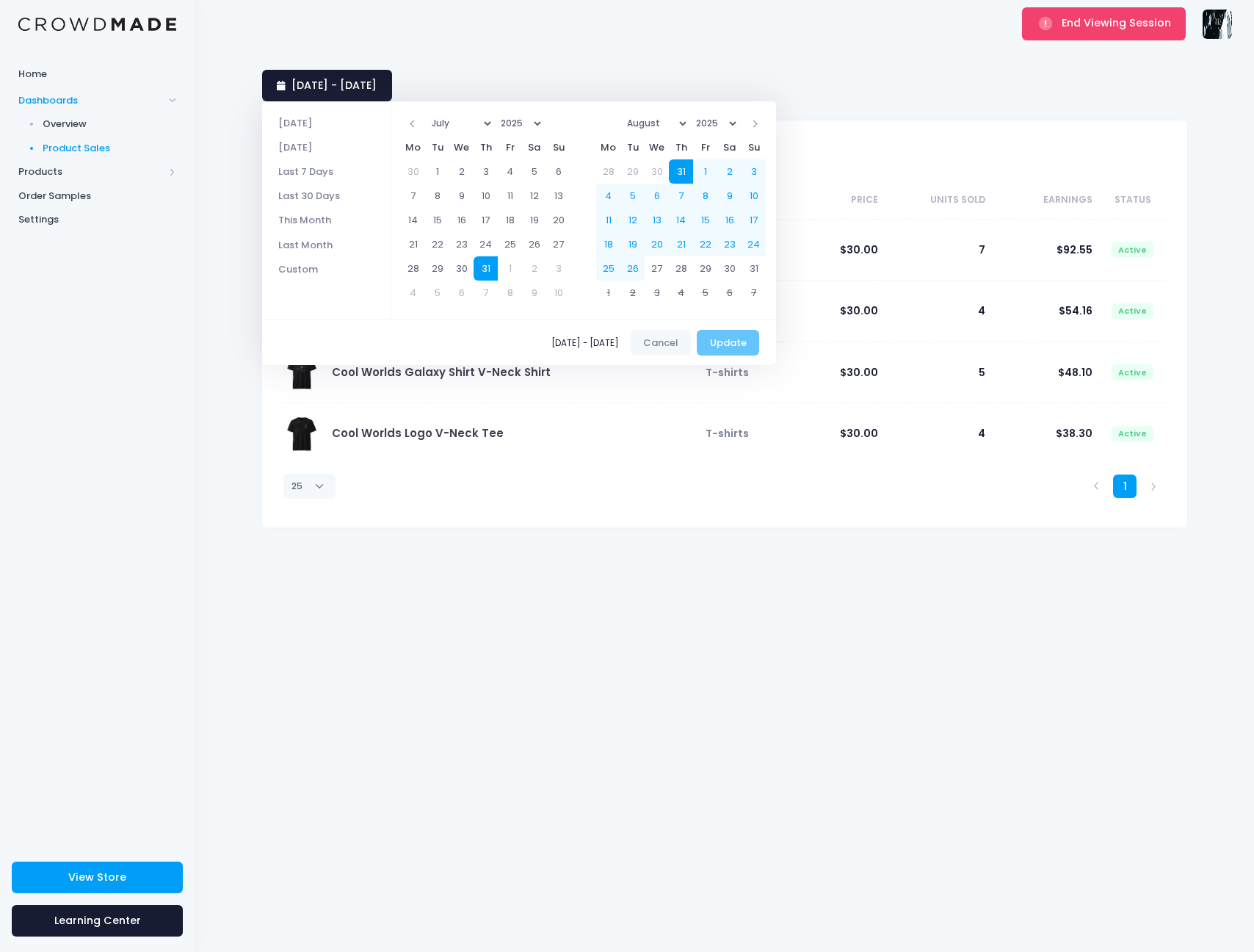
click at [744, 343] on div "09/07/2025 - 10/06/2025 Cancel Update" at bounding box center [518, 343] width 514 height 46
click at [733, 345] on div "09/07/2025 - 10/06/2025 Cancel Update" at bounding box center [518, 343] width 514 height 46
click at [506, 332] on div "09/07/2025 - 10/06/2025 Cancel Update" at bounding box center [518, 343] width 514 height 46
click at [734, 486] on div "1" at bounding box center [911, 486] width 523 height 44
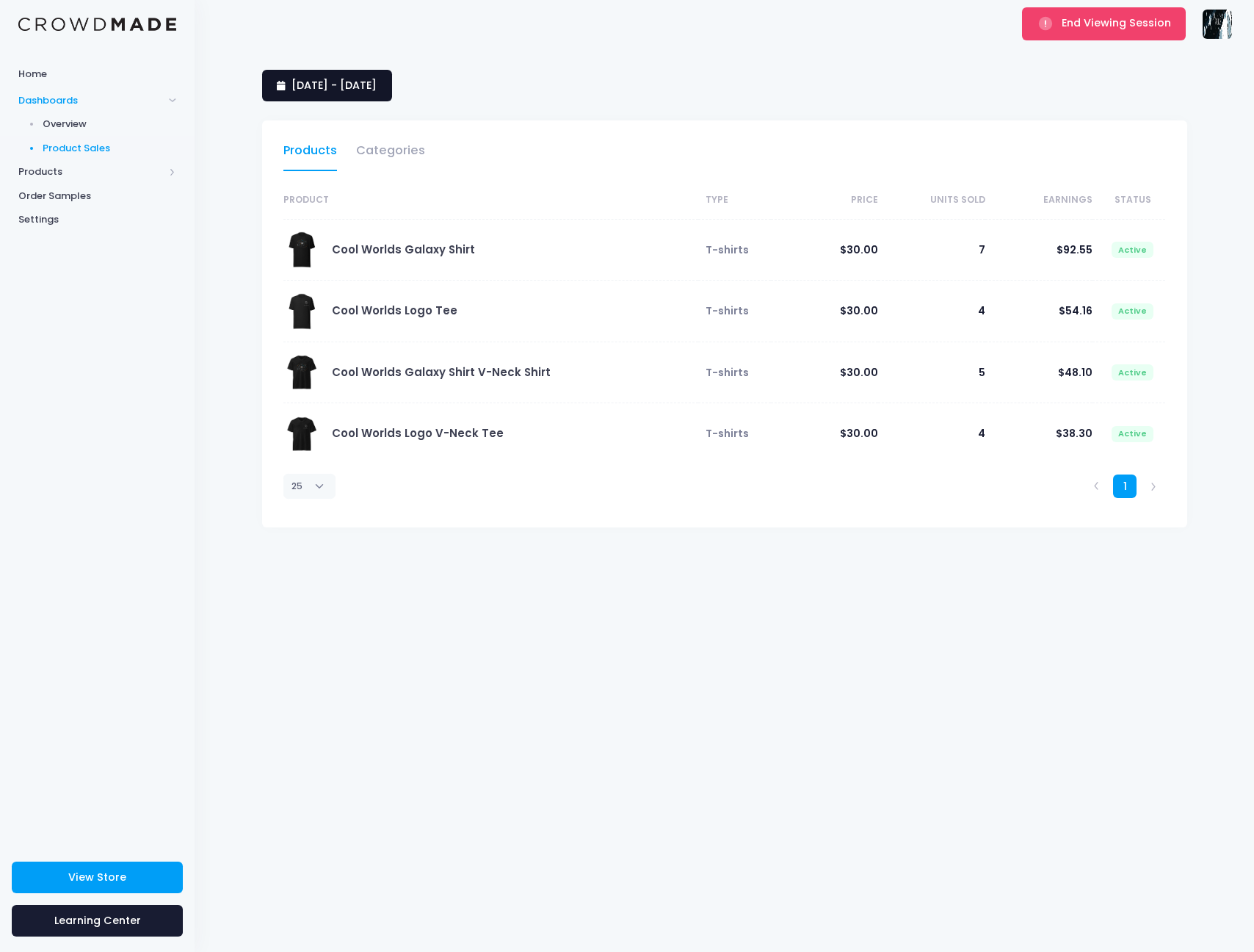
click at [377, 89] on span "7 September 2025 - 6 October 2025" at bounding box center [334, 85] width 85 height 15
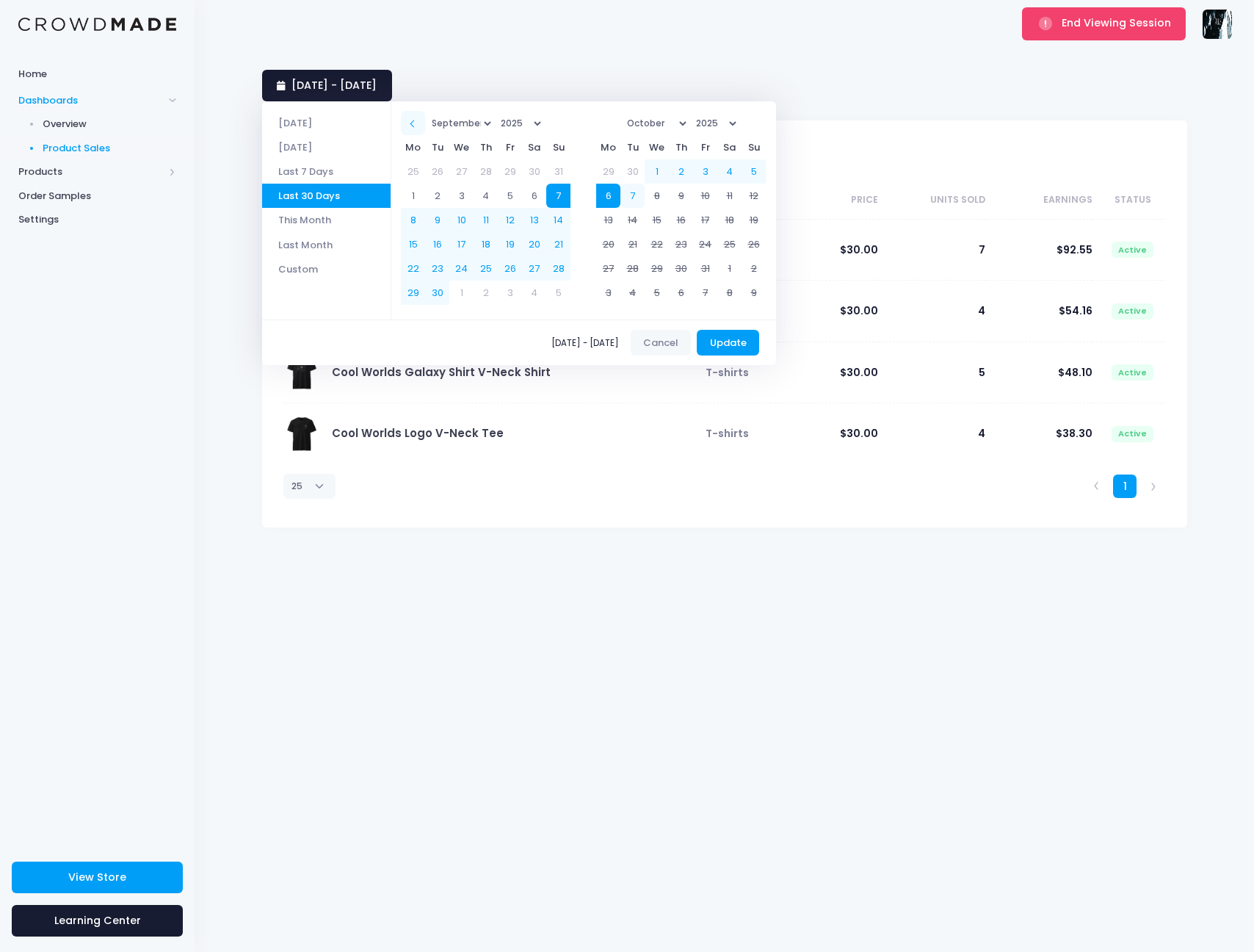
click at [417, 124] on span at bounding box center [413, 123] width 8 height 8
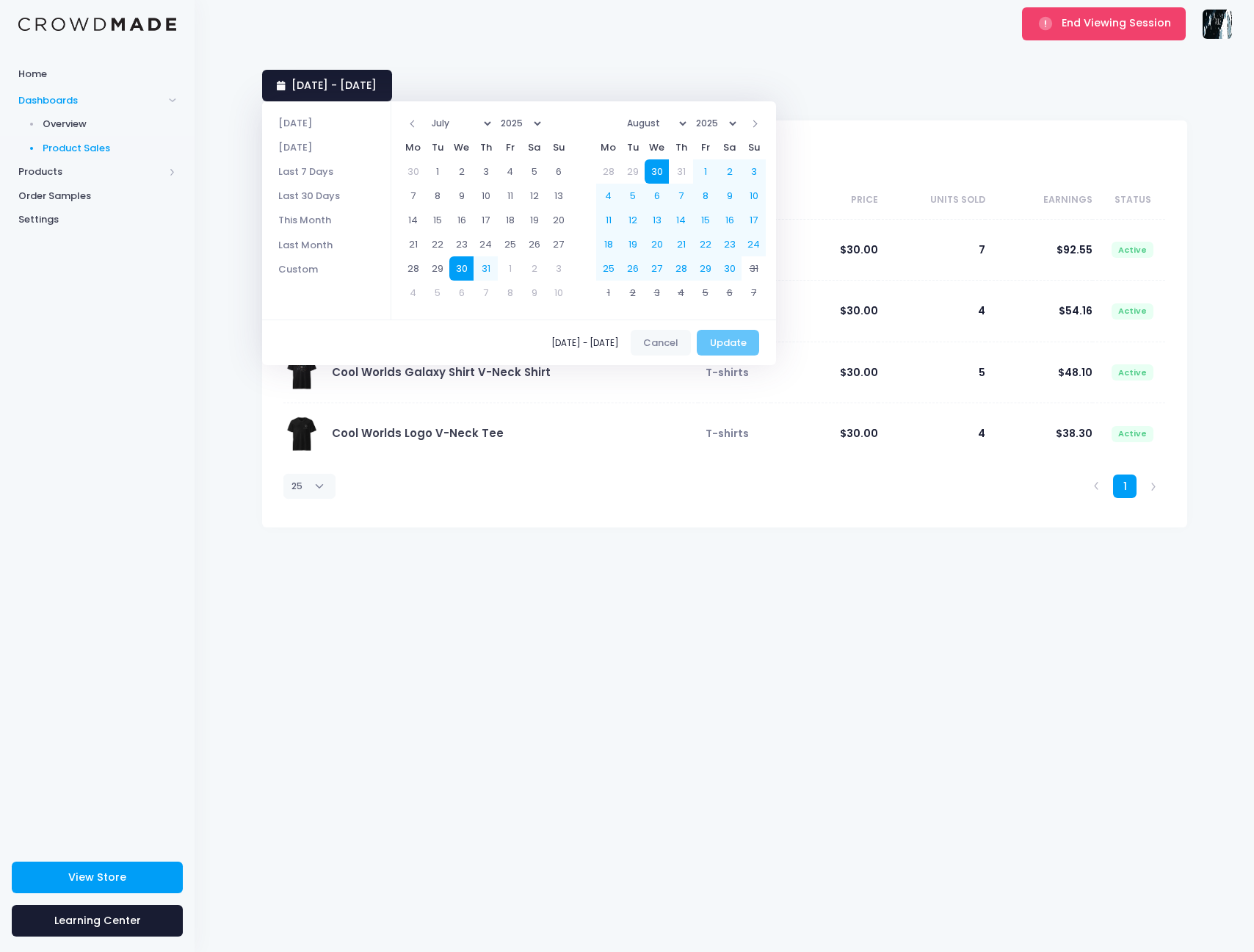
click at [730, 333] on div "09/07/2025 - 10/06/2025 Cancel Update" at bounding box center [518, 343] width 514 height 46
click at [728, 343] on div "09/07/2025 - 10/06/2025 Cancel Update" at bounding box center [518, 343] width 514 height 46
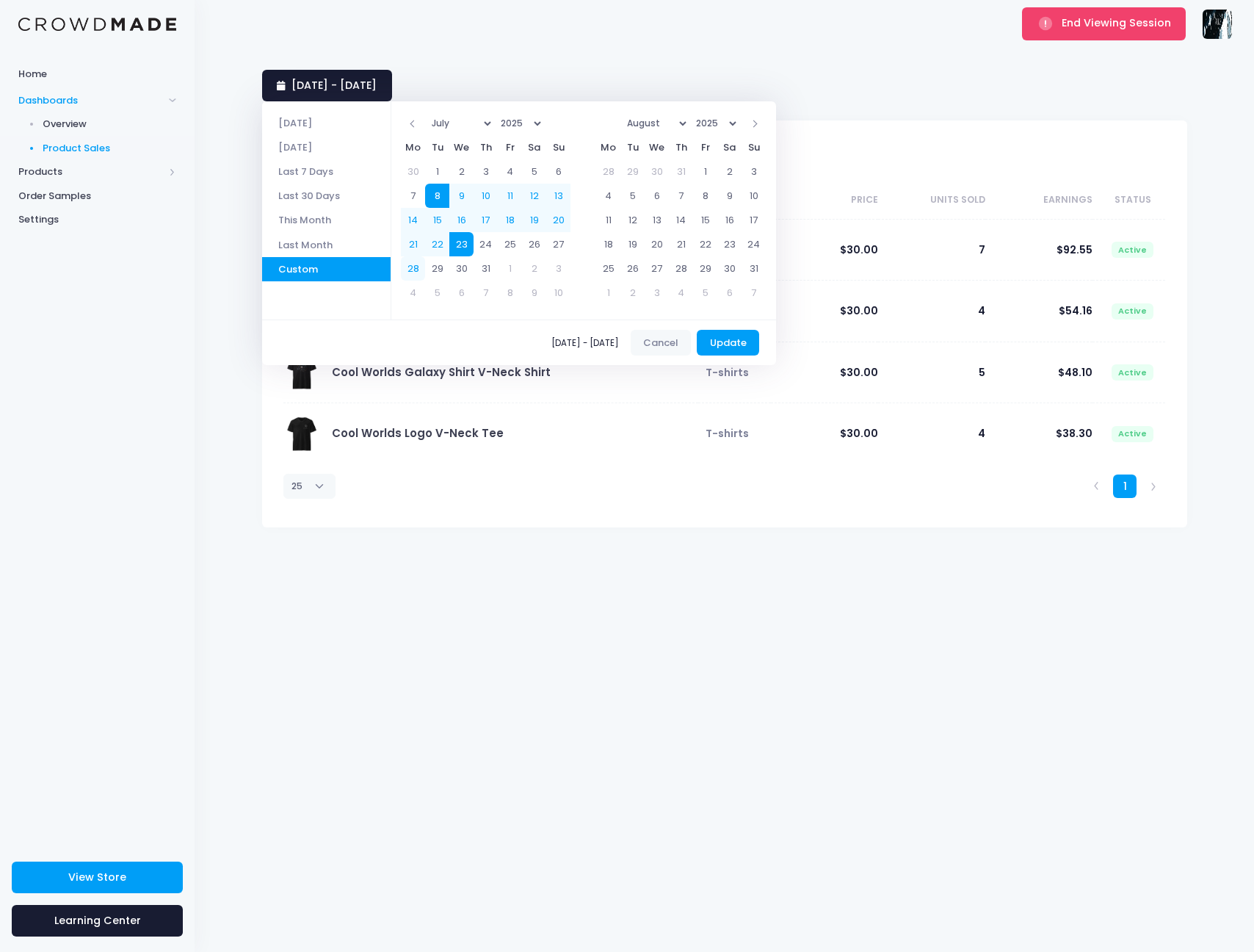
drag, startPoint x: 408, startPoint y: 254, endPoint x: 409, endPoint y: 261, distance: 7.1
click at [408, 254] on div "January February March April May June July August September October November De…" at bounding box center [489, 208] width 196 height 214
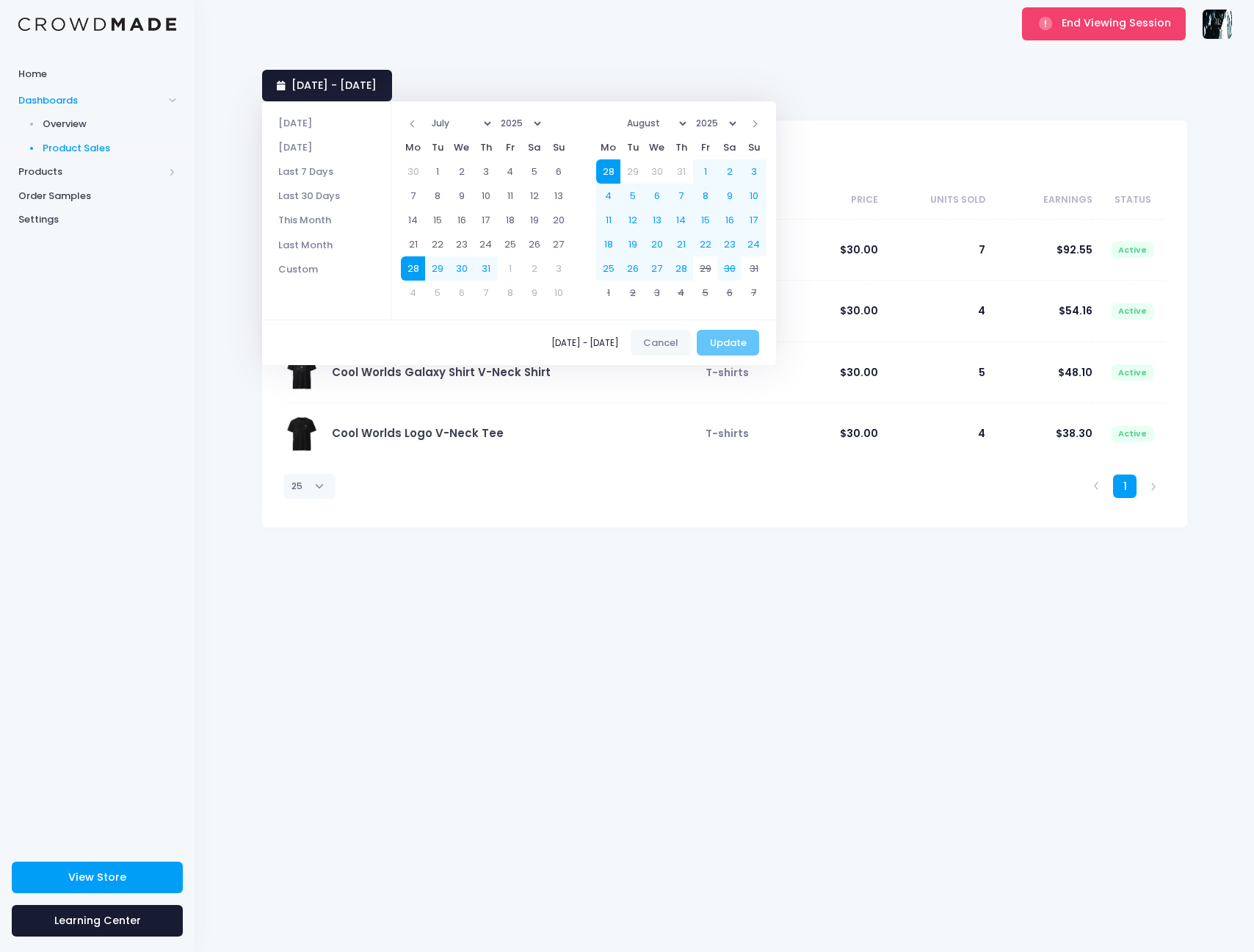
click at [730, 264] on td "30" at bounding box center [730, 269] width 24 height 24
click at [715, 265] on td "29" at bounding box center [705, 269] width 24 height 24
click at [731, 346] on button "Update" at bounding box center [728, 343] width 63 height 27
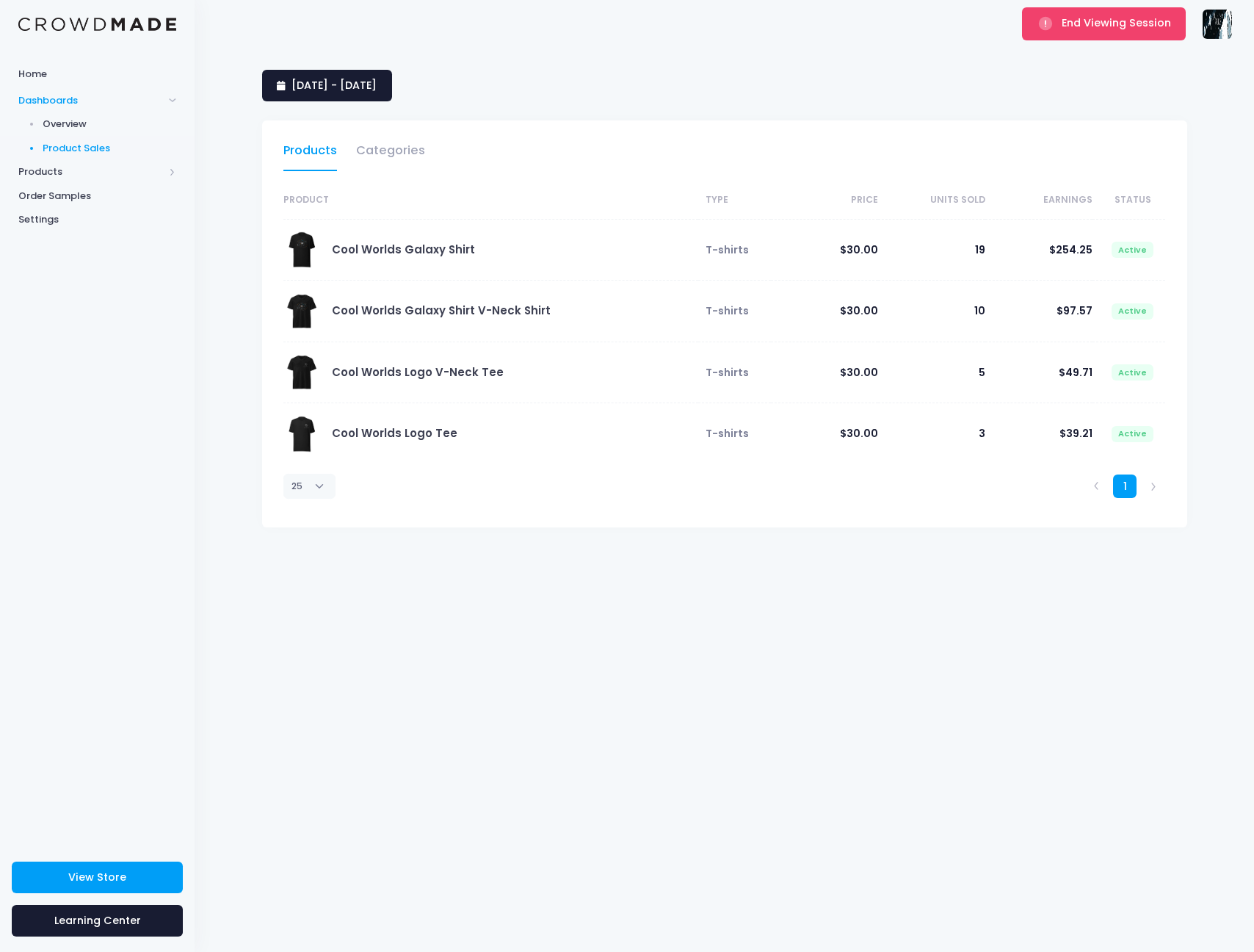
select select "25"
click at [1072, 33] on button "End Viewing Session" at bounding box center [1104, 24] width 164 height 33
